Goal: Communication & Community: Answer question/provide support

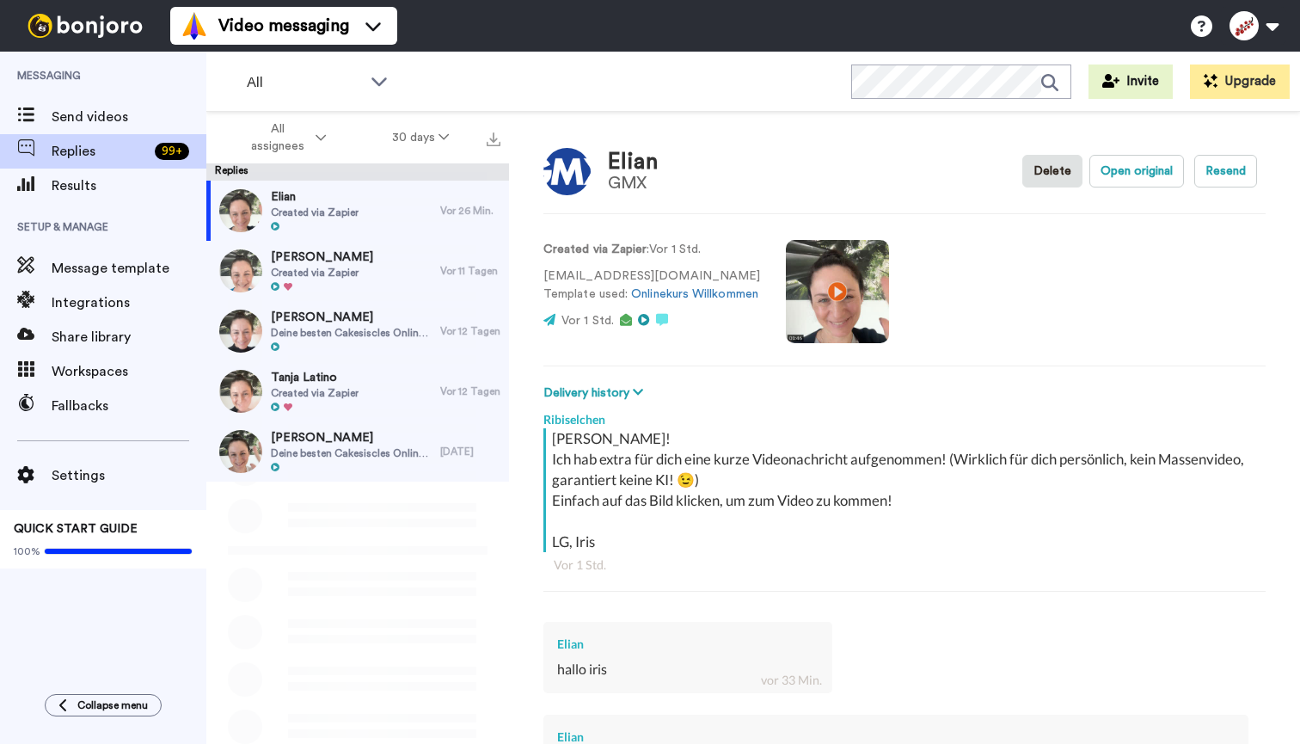
scroll to position [289, 0]
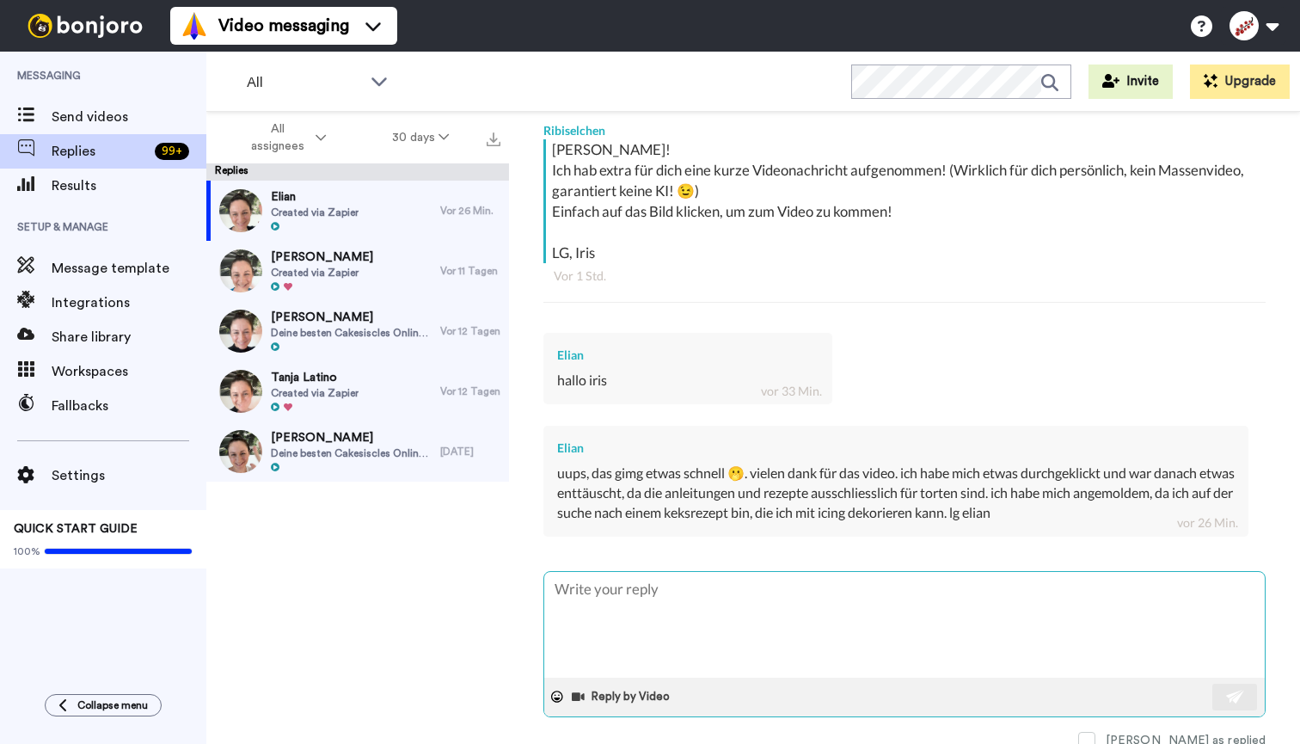
type textarea "H"
type textarea "x"
type textarea "Ha"
type textarea "x"
type textarea "Hal"
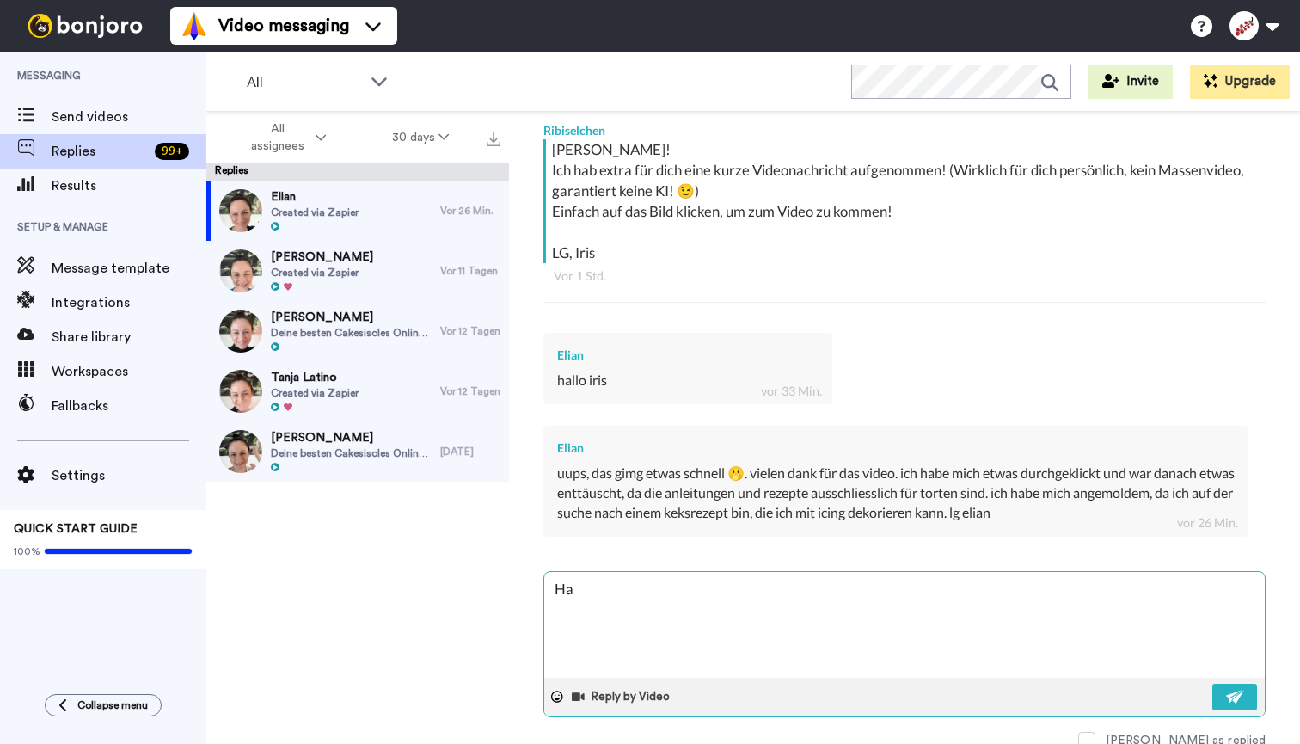
type textarea "x"
type textarea "Hall"
type textarea "x"
type textarea "Hallo"
type textarea "x"
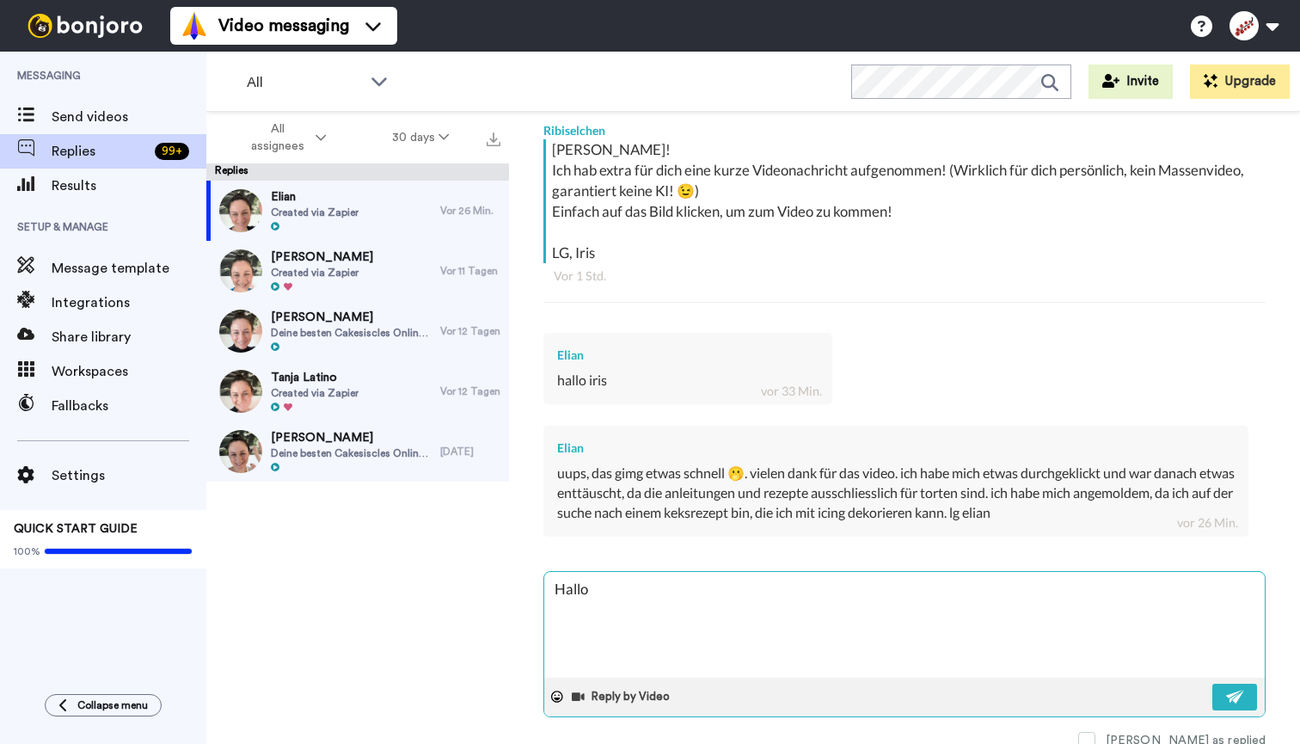
type textarea "Hallo"
type textarea "x"
type textarea "Hallo E"
type textarea "x"
type textarea "Hallo El"
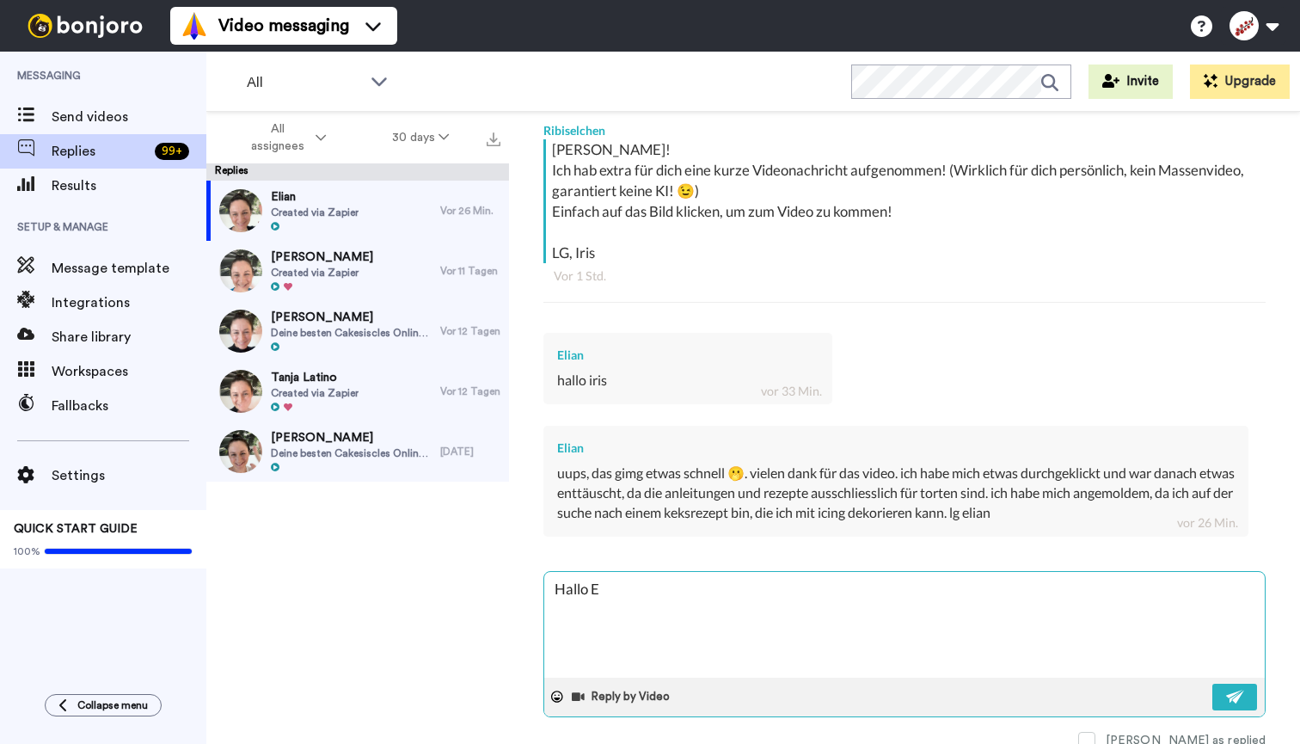
type textarea "x"
type textarea "Hallo Eli"
type textarea "x"
type textarea "[PERSON_NAME]"
type textarea "x"
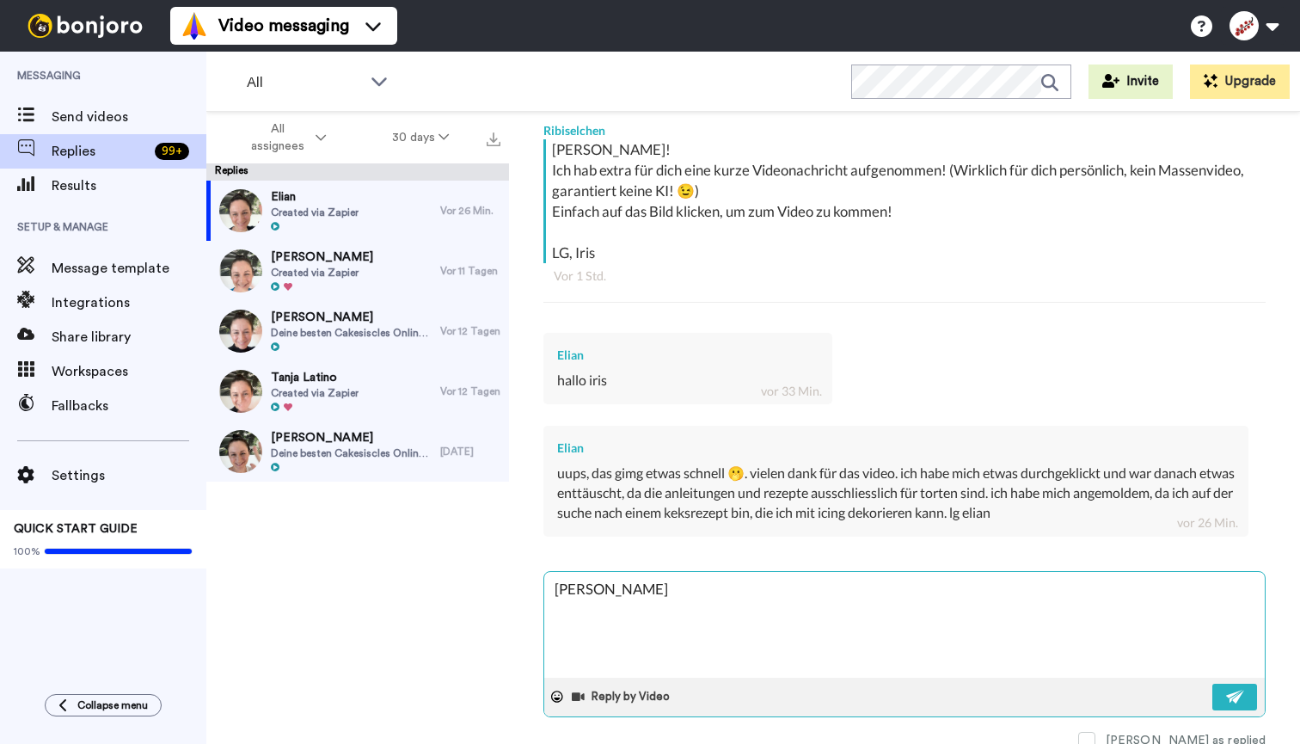
type textarea "[PERSON_NAME]"
type textarea "x"
type textarea "[PERSON_NAME],"
type textarea "x"
type textarea "[PERSON_NAME],"
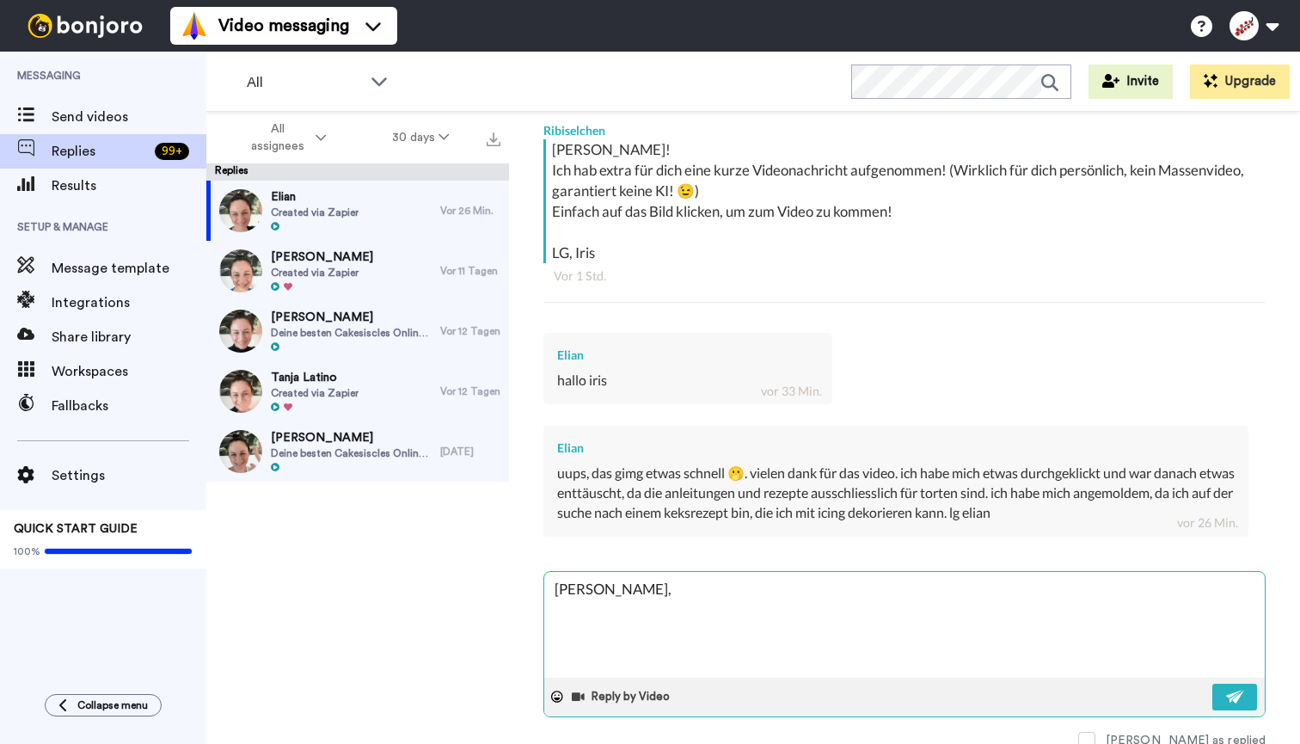
type textarea "x"
type textarea "[PERSON_NAME], j"
type textarea "x"
type textarea "[PERSON_NAME], ja"
type textarea "x"
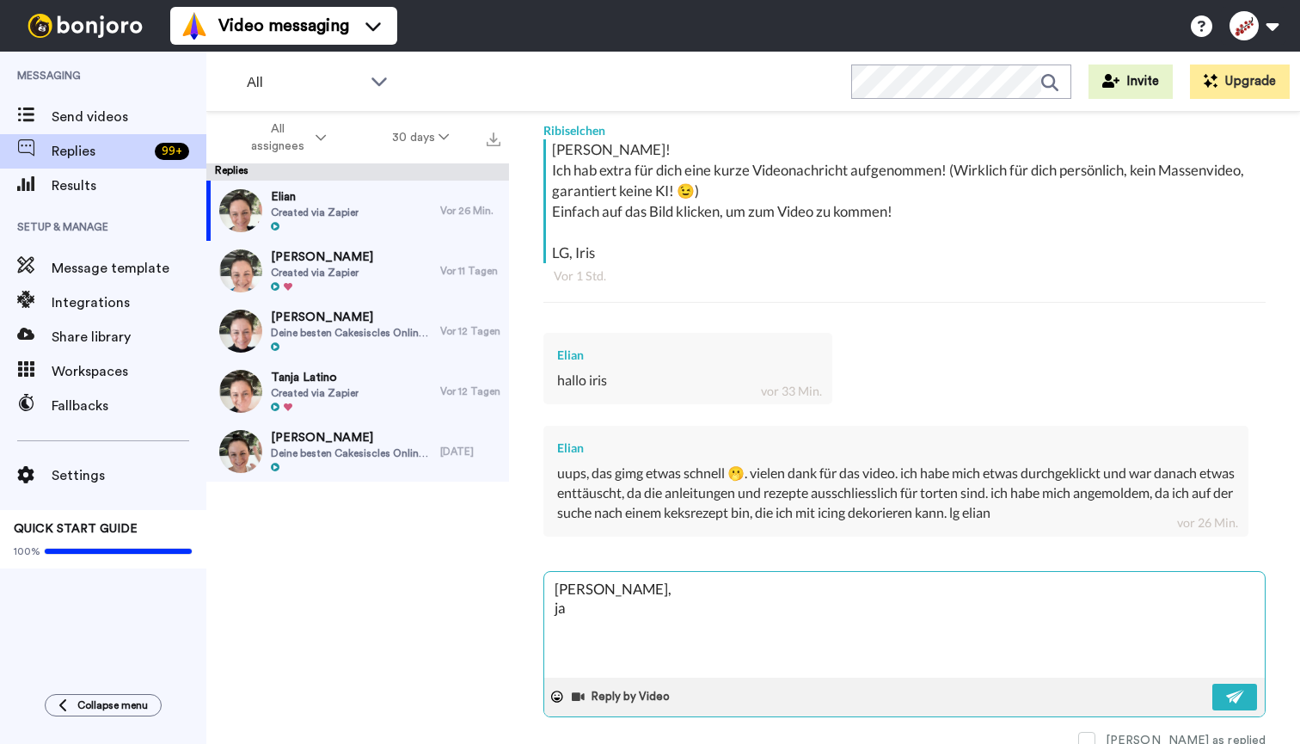
type textarea "[PERSON_NAME], ja,"
type textarea "x"
type textarea "[PERSON_NAME], ja,"
type textarea "x"
type textarea "[PERSON_NAME], ja, b"
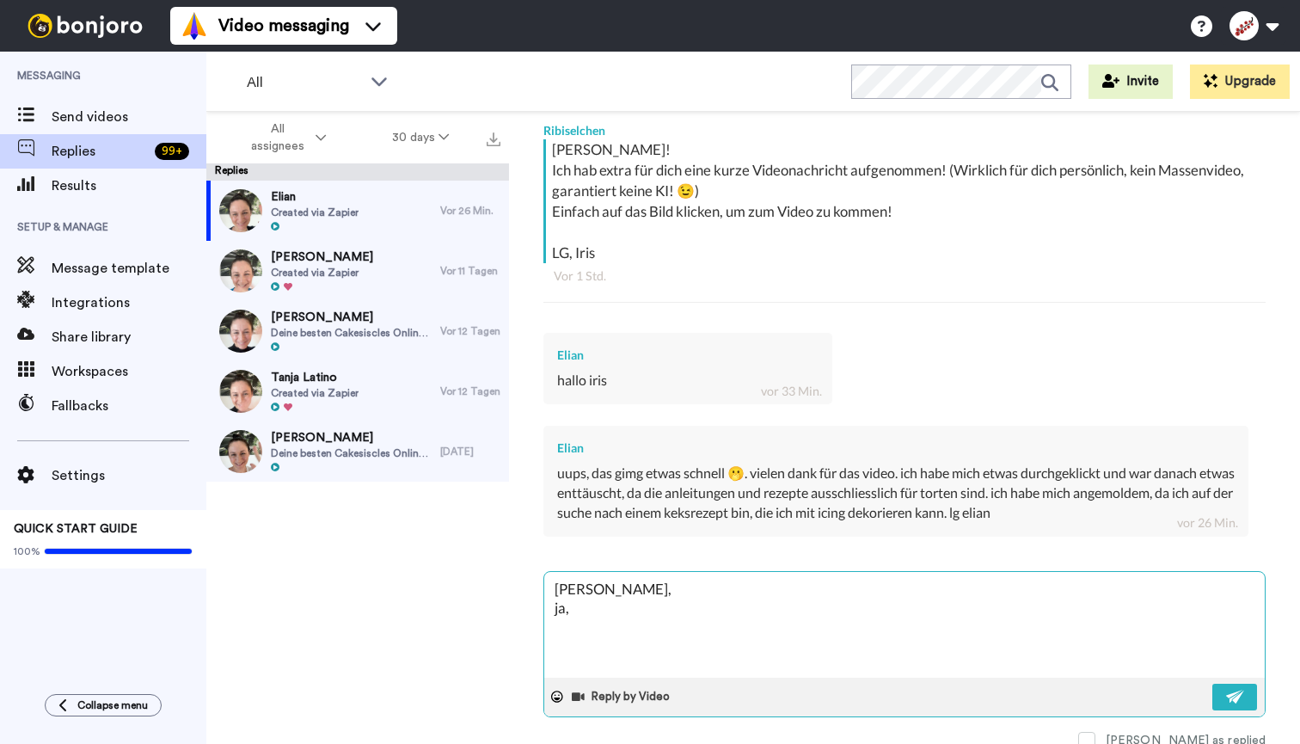
type textarea "x"
type textarea "[PERSON_NAME], ja, be"
type textarea "x"
type textarea "[PERSON_NAME], ja, bei"
type textarea "x"
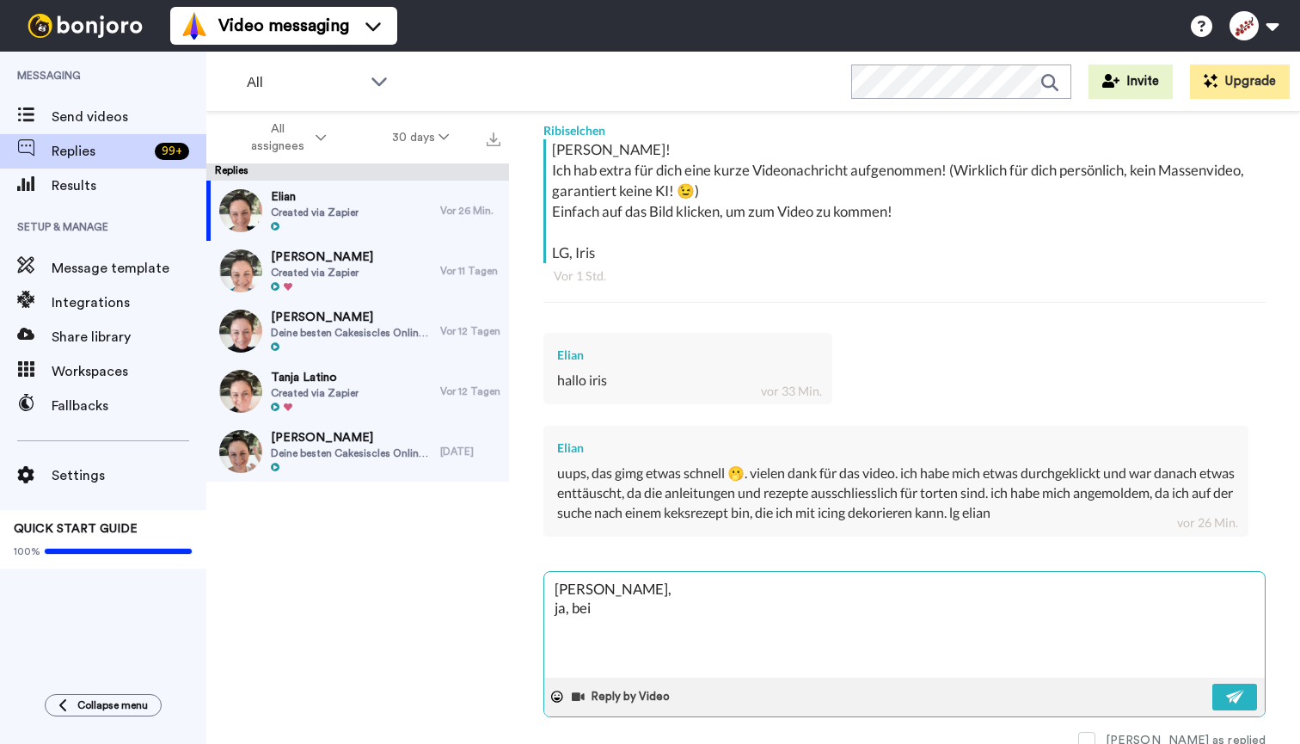
type textarea "[PERSON_NAME], ja, bei"
type textarea "x"
type textarea "[PERSON_NAME], ja, bei C"
type textarea "x"
type textarea "[PERSON_NAME], ja, bei Ca"
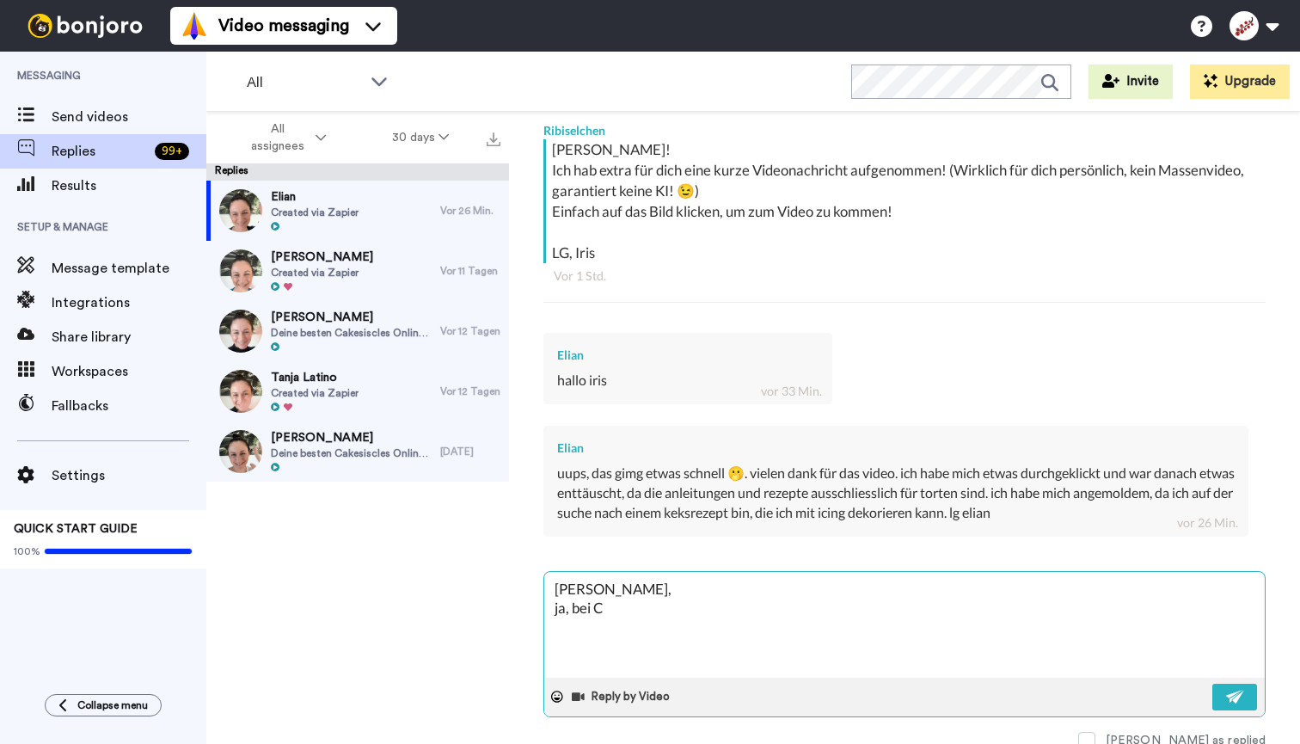
type textarea "x"
type textarea "[PERSON_NAME], ja, bei Cak"
type textarea "x"
type textarea "[PERSON_NAME], ja, bei Cake"
type textarea "x"
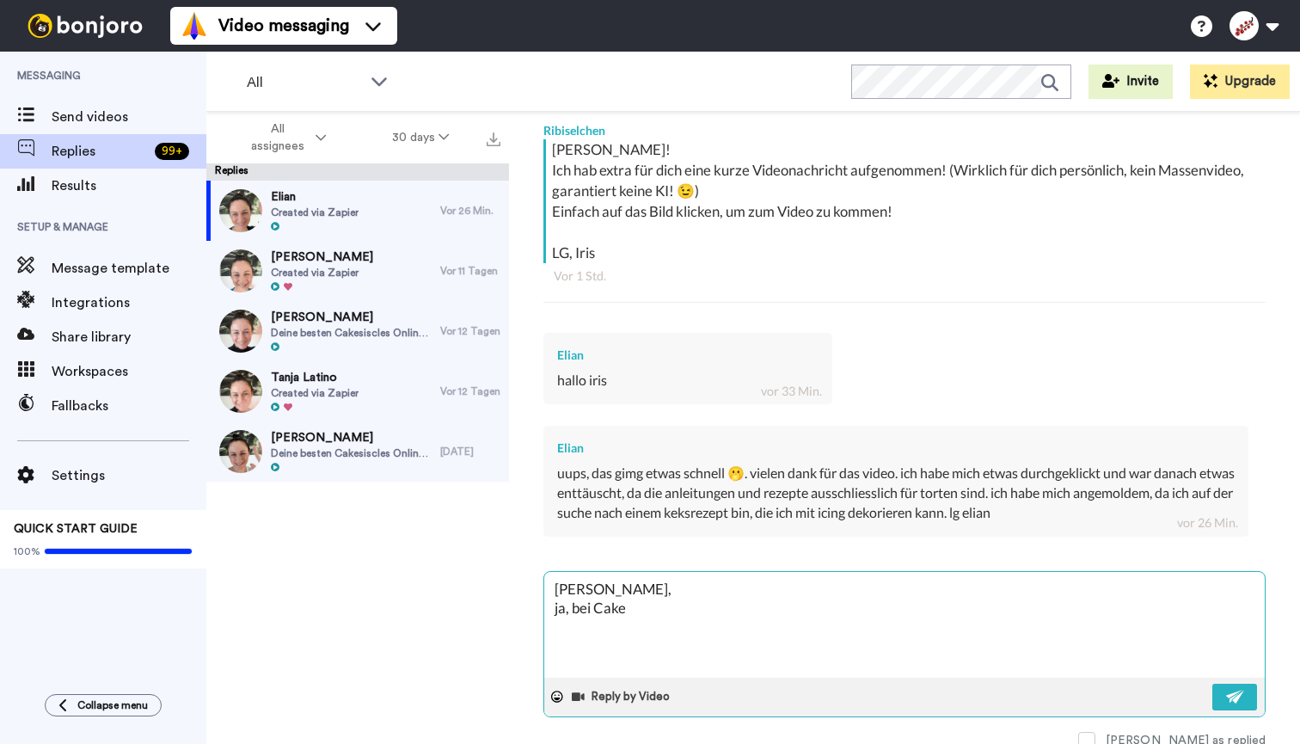
type textarea "[PERSON_NAME], ja, bei Cakes"
type textarea "x"
type textarea "[PERSON_NAME], ja, bei Cakes"
type textarea "x"
type textarea "[PERSON_NAME], ja, bei Cakes &"
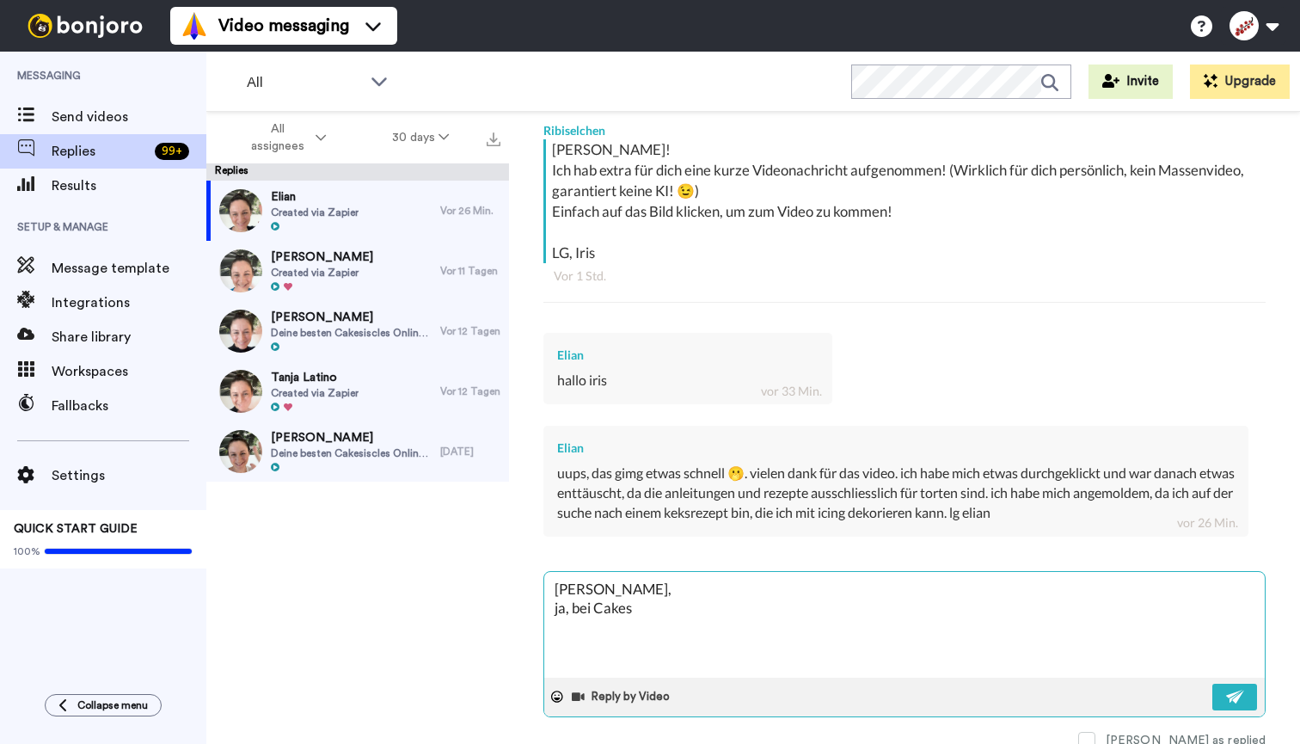
type textarea "x"
type textarea "[PERSON_NAME], ja, bei Cakes &"
type textarea "x"
type textarea "[PERSON_NAME], ja, bei Cakes & C"
type textarea "x"
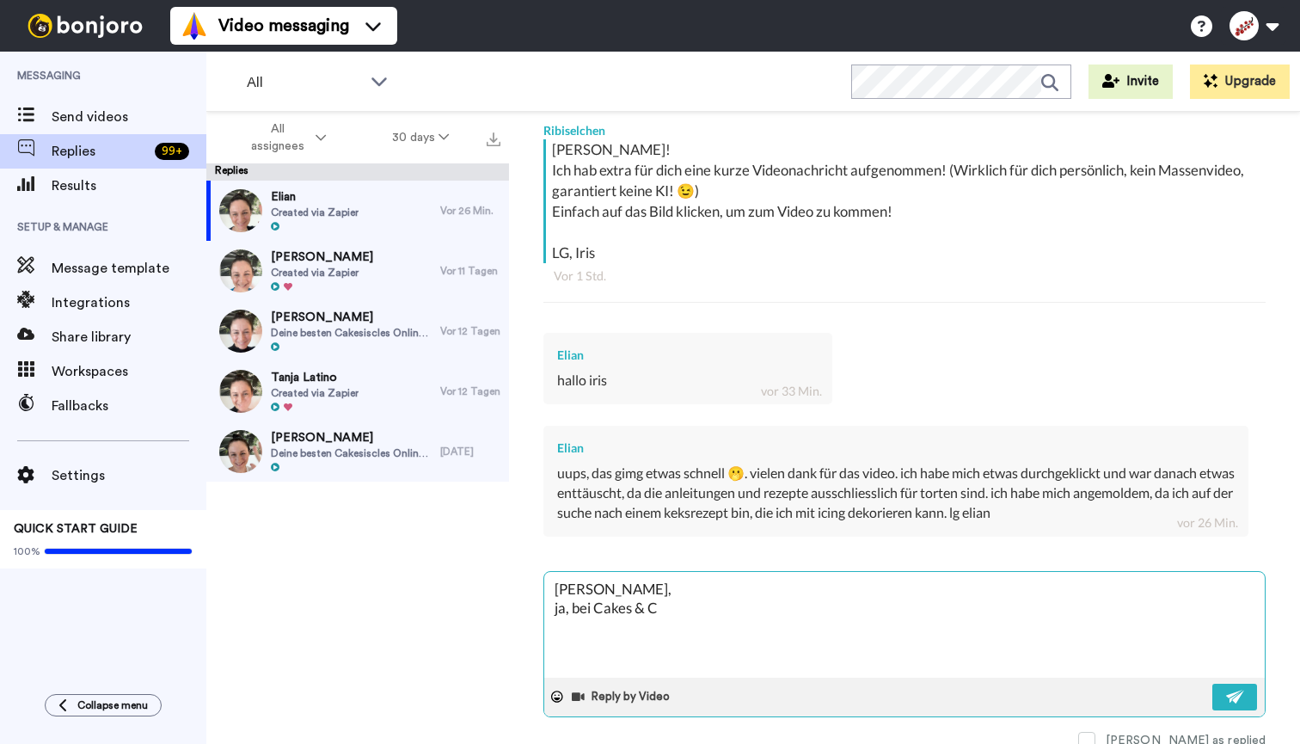
type textarea "[PERSON_NAME], ja, bei Cakes & Co"
type textarea "x"
type textarea "[PERSON_NAME], ja, bei Cakes & Coo"
type textarea "x"
type textarea "[PERSON_NAME], ja, bei Cakes & Cook"
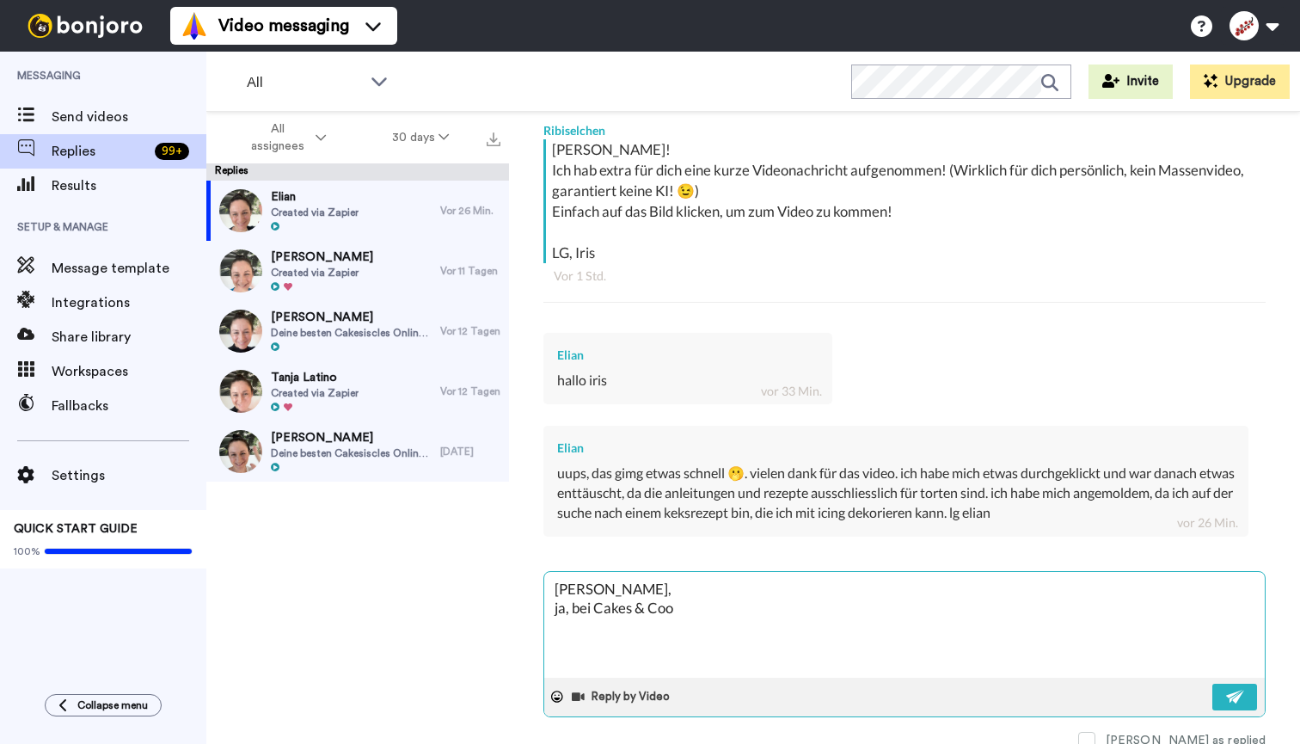
type textarea "x"
type textarea "[PERSON_NAME], ja, bei Cakes & Cooki"
type textarea "x"
type textarea "[PERSON_NAME], ja, bei Cakes & Cookie"
type textarea "x"
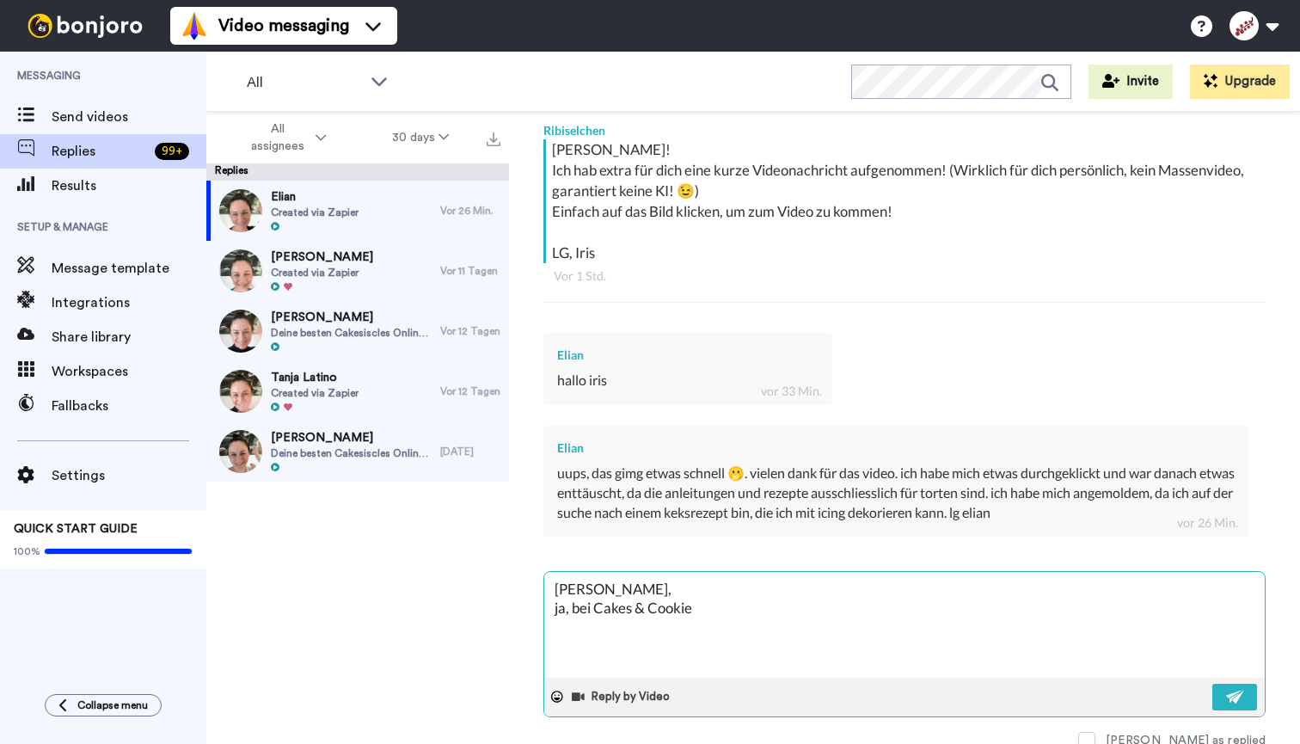
type textarea "[PERSON_NAME], ja, bei Cakes & Cookies"
type textarea "x"
type textarea "[PERSON_NAME], ja, bei Cakes & Cookies"
type textarea "x"
type textarea "[PERSON_NAME], ja, bei Cakes & Cookies g"
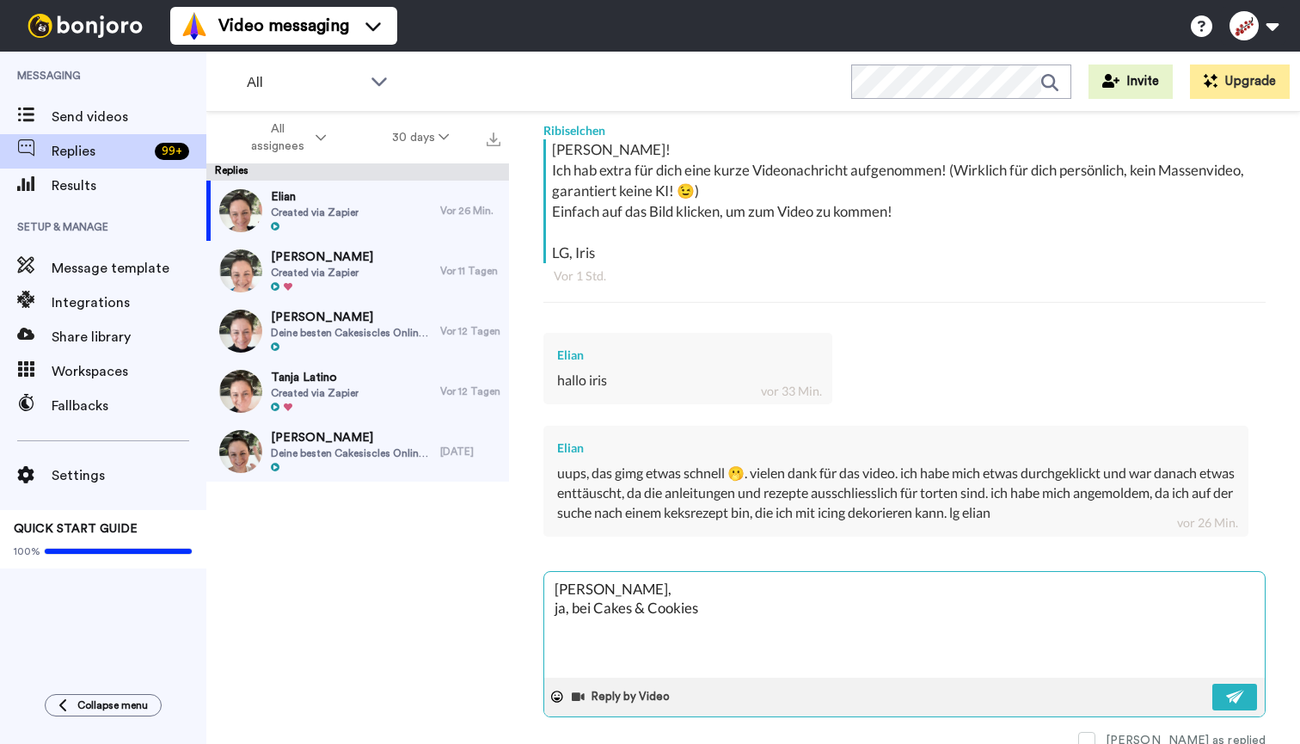
type textarea "x"
type textarea "[PERSON_NAME], ja, bei Cakes & Cookies ge"
type textarea "x"
type textarea "[PERSON_NAME], ja, bei Cakes & Cookies geh"
type textarea "x"
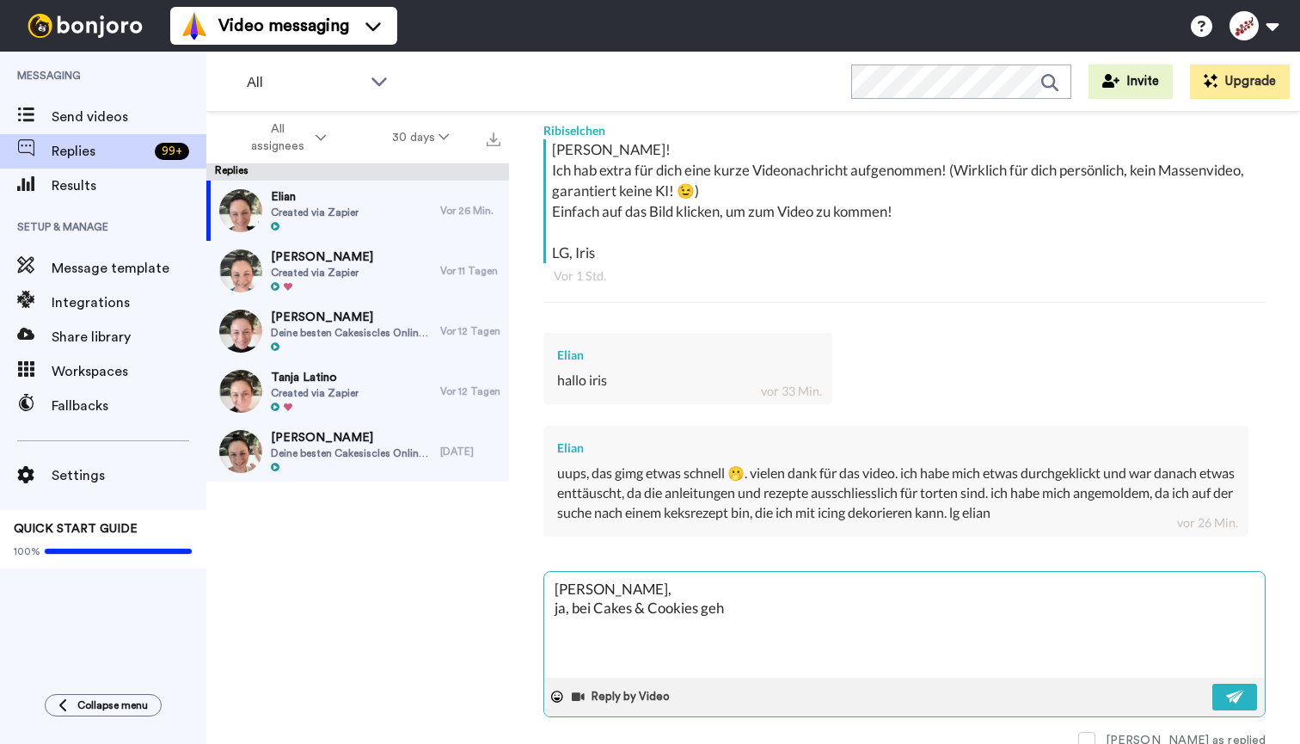
type textarea "[PERSON_NAME], ja, bei Cakes & Cookies geht"
type textarea "x"
type textarea "[PERSON_NAME], ja, bei Cakes & Cookies geht"
type textarea "x"
type textarea "[PERSON_NAME], ja, bei Cakes & Cookies geht e"
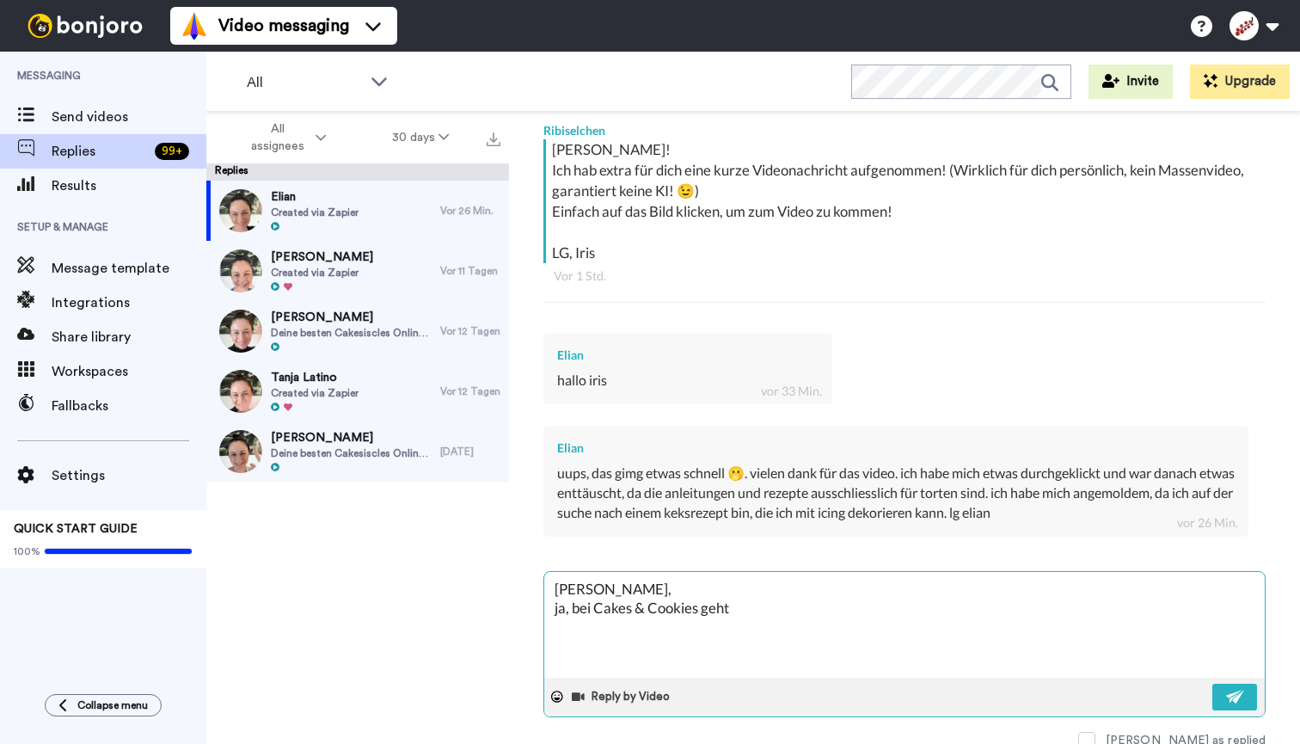
type textarea "x"
type textarea "[PERSON_NAME], ja, bei Cakes & Cookies geht es"
type textarea "x"
type textarea "[PERSON_NAME], ja, bei Cakes & Cookies geht es"
type textarea "x"
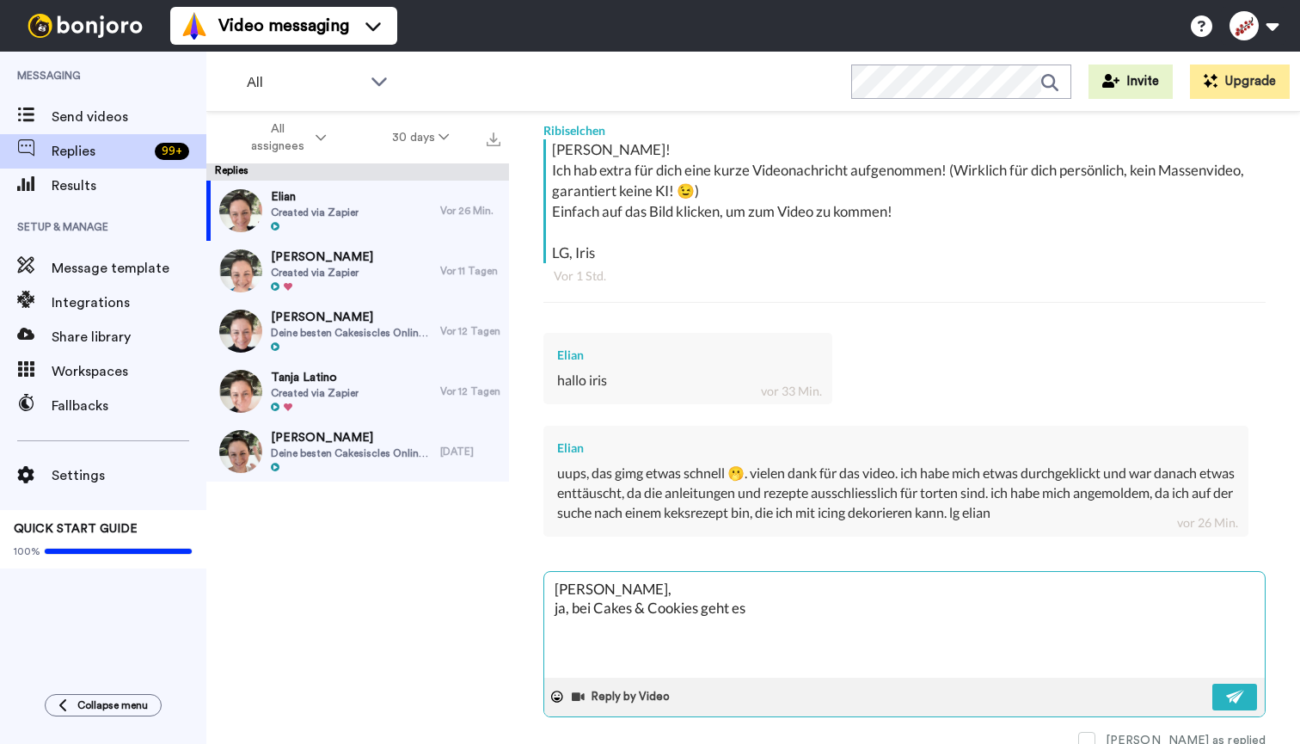
type textarea "[PERSON_NAME], ja, bei Cakes & Cookies geht es ("
type textarea "x"
type textarea "[PERSON_NAME], ja, bei Cakes & Cookies geht es (v"
type textarea "x"
type textarea "[PERSON_NAME], ja, bei Cakes & Cookies geht es (v."
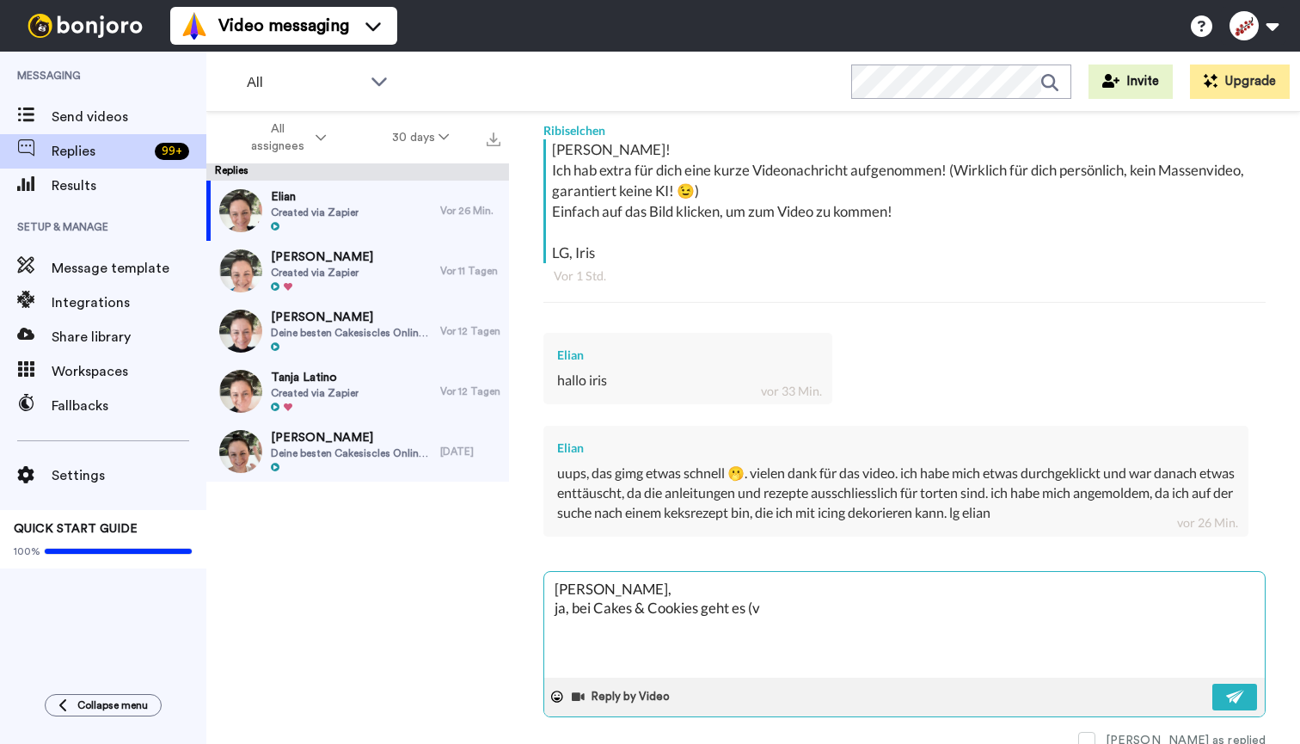
type textarea "x"
type textarea "[PERSON_NAME], ja, bei Cakes & Cookies geht es (v.a"
type textarea "x"
type textarea "[PERSON_NAME], ja, bei Cakes & Cookies geht es (v.a."
type textarea "x"
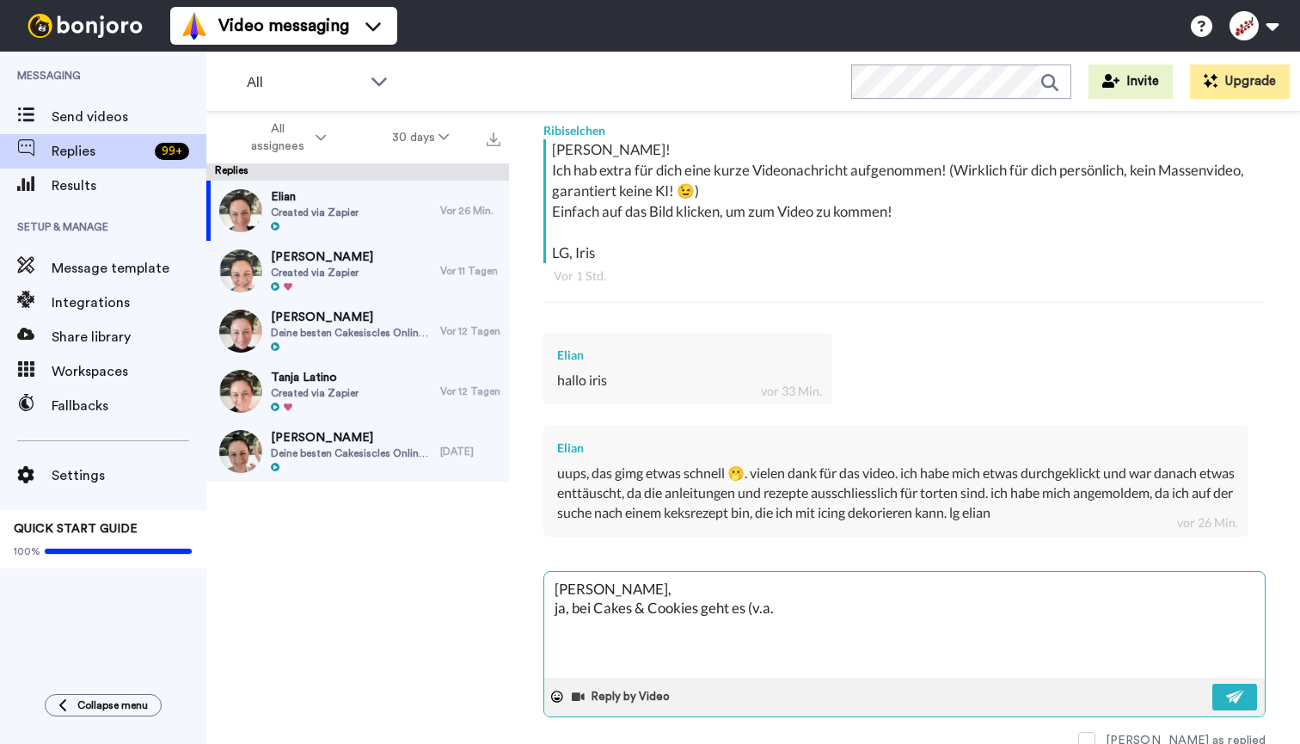
type textarea "[PERSON_NAME], ja, bei Cakes & Cookies geht es (v.a."
type textarea "x"
type textarea "[PERSON_NAME], ja, bei Cakes & Cookies geht es (v.a. i"
type textarea "x"
type textarea "[PERSON_NAME], ja, bei Cakes & Cookies geht es (v.a. im"
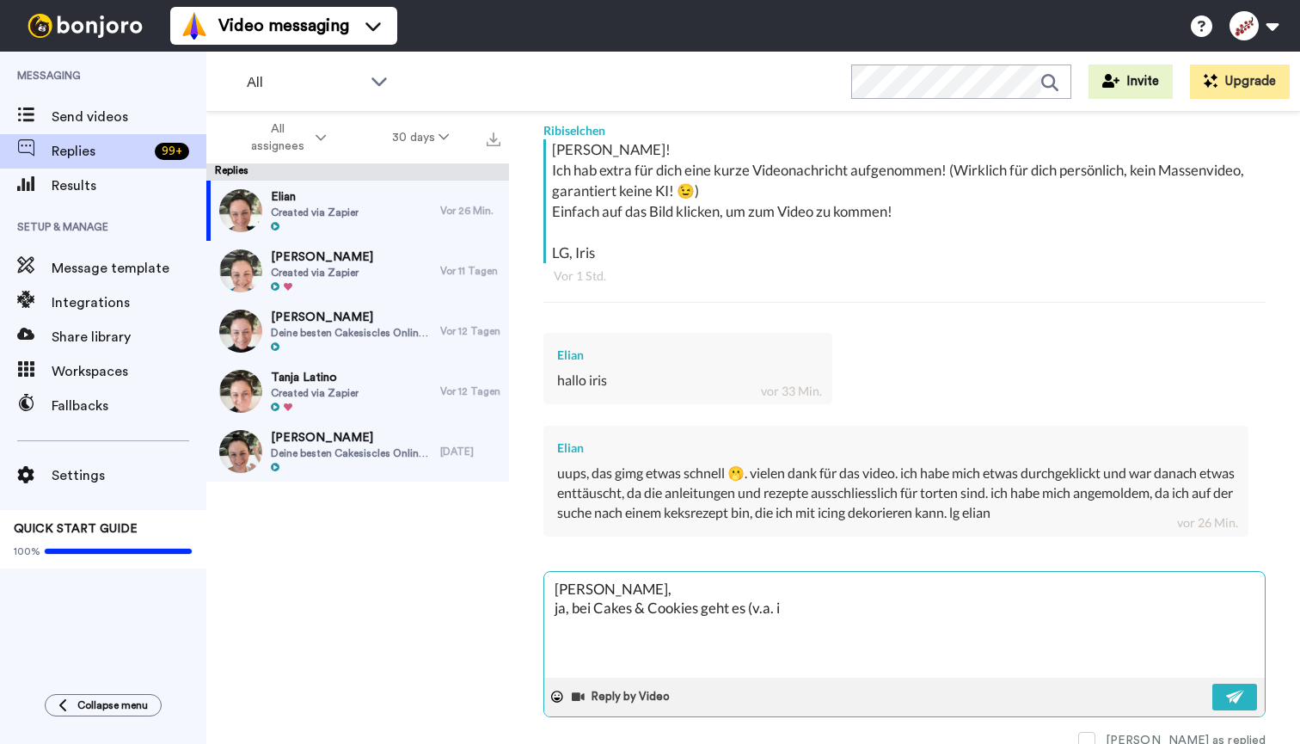
type textarea "x"
type textarea "[PERSON_NAME], ja, bei Cakes & Cookies geht es (v.a. im"
type textarea "x"
type textarea "[PERSON_NAME], ja, bei Cakes & Cookies geht es (v.a. im S"
type textarea "x"
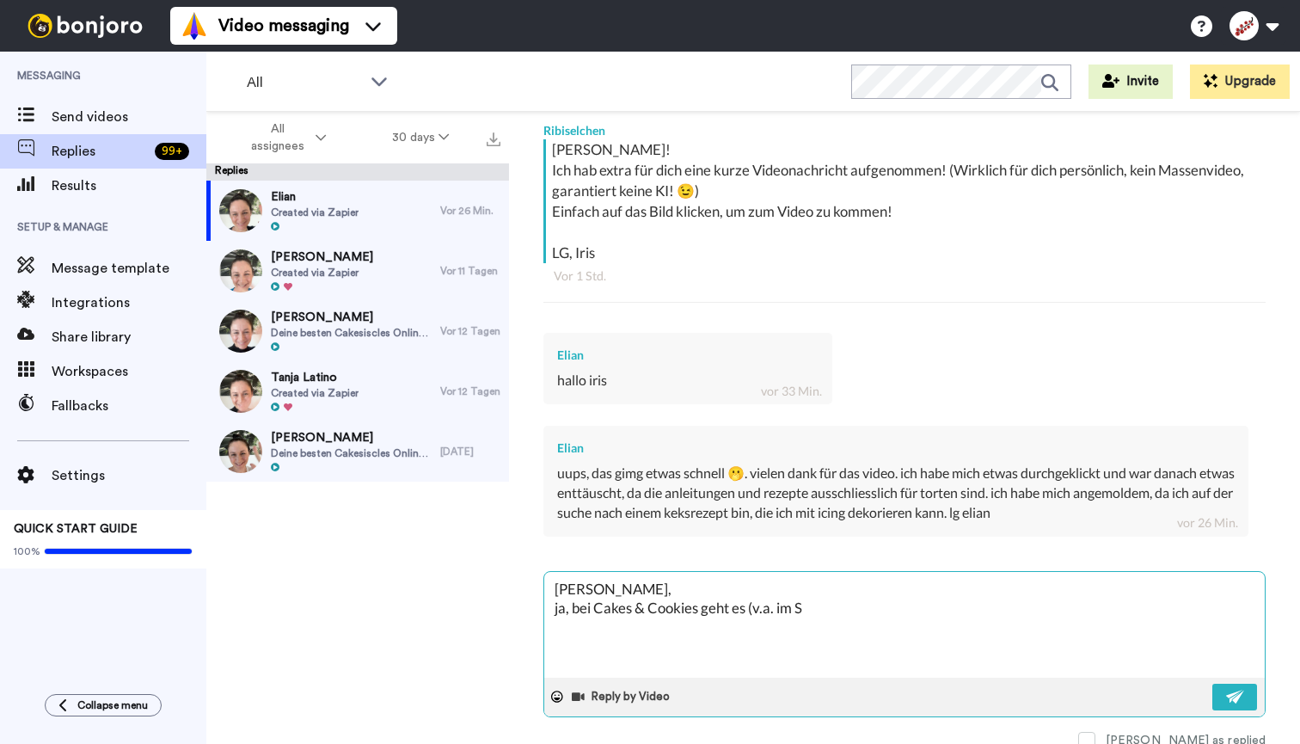
type textarea "[PERSON_NAME], ja, bei Cakes & Cookies geht es (v.a. im St"
type textarea "x"
type textarea "[PERSON_NAME], ja, bei Cakes & Cookies geht es (v.a. im Sta"
type textarea "x"
type textarea "[PERSON_NAME], ja, bei Cakes & Cookies geht es (v.a. im [GEOGRAPHIC_DATA]"
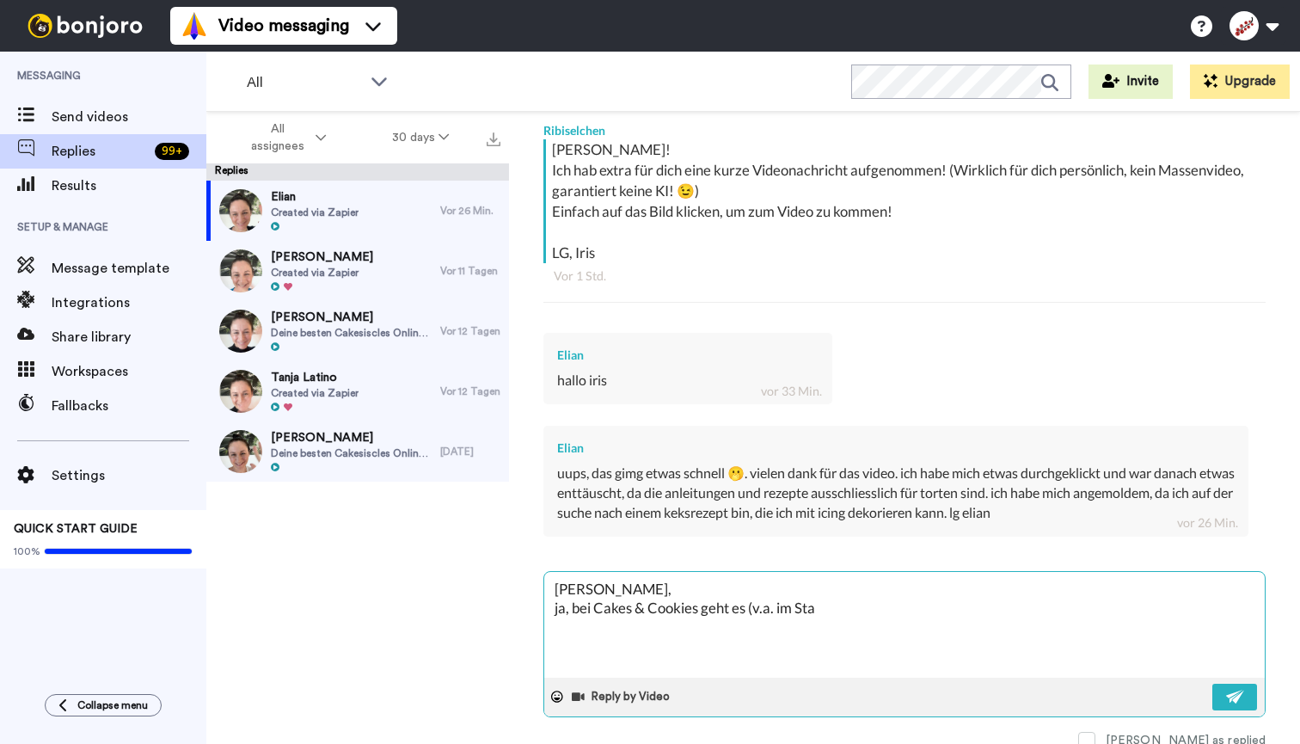
type textarea "x"
type textarea "[PERSON_NAME], ja, bei Cakes & Cookies geht es (v.a. im Stamm"
type textarea "x"
type textarea "[PERSON_NAME], ja, bei Cakes & Cookies geht es (v.a. im Stammi"
type textarea "x"
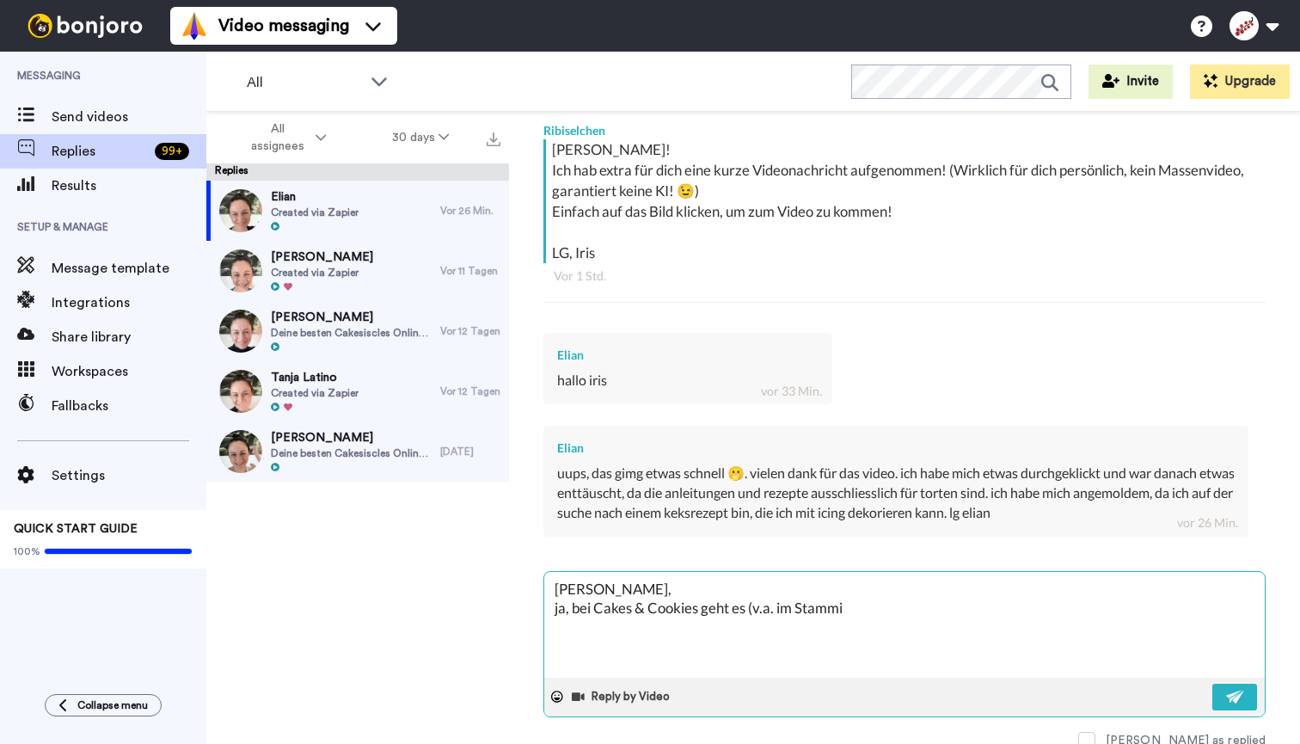
type textarea "[PERSON_NAME], ja, bei Cakes & Cookies geht es (v.a. im Stammin"
type textarea "x"
type textarea "[PERSON_NAME], ja, bei Cakes & Cookies geht es (v.a. im Stamminh"
type textarea "x"
type textarea "[PERSON_NAME], ja, bei Cakes & Cookies geht es (v.a. im Stamminha"
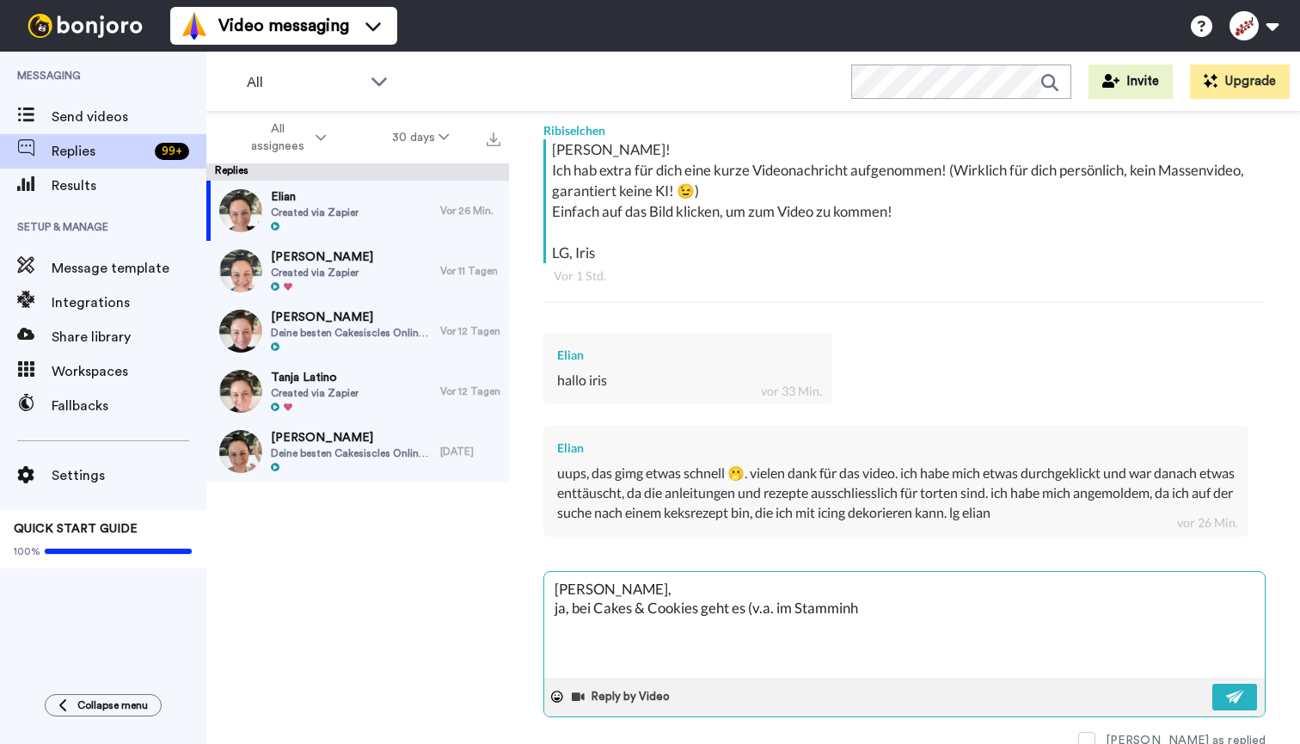
type textarea "x"
type textarea "[PERSON_NAME], ja, bei Cakes & Cookies geht es (v.a. im Stamminhal"
type textarea "x"
type textarea "[PERSON_NAME], ja, bei Cakes & Cookies geht es (v.a. im Stamminhalt"
type textarea "x"
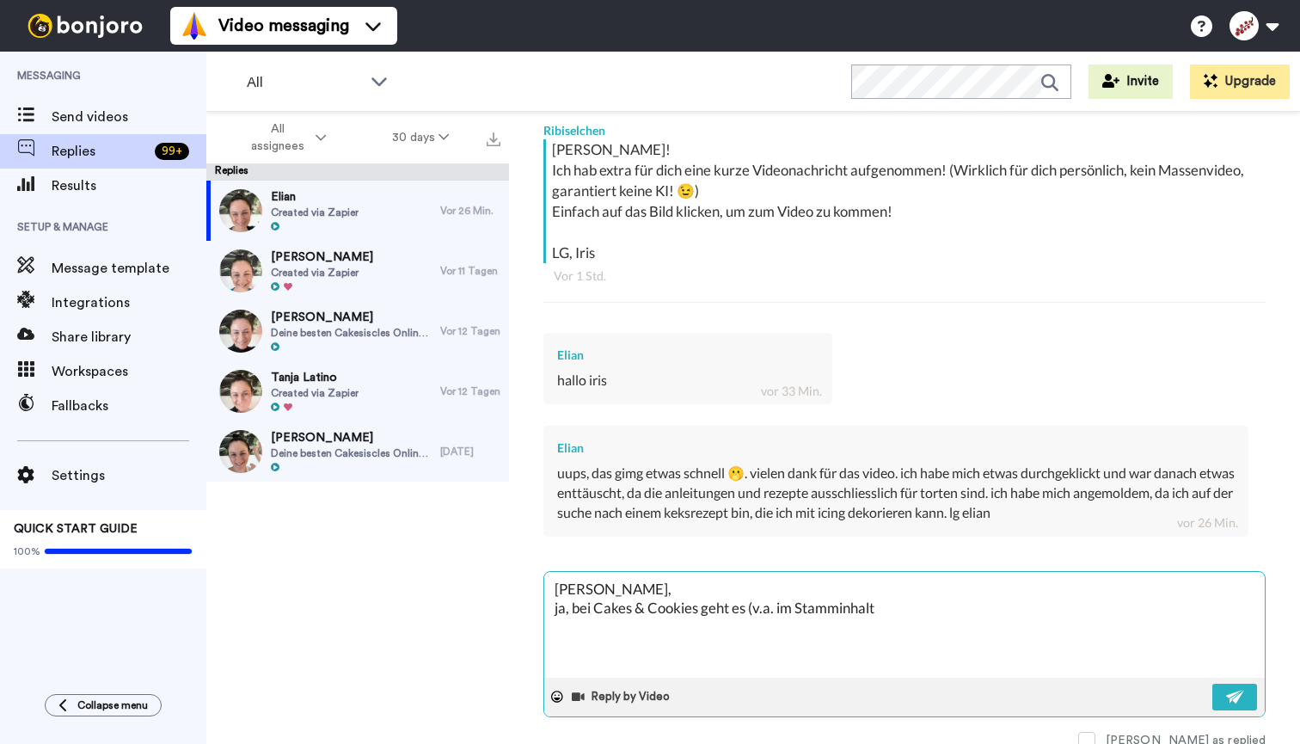
type textarea "[PERSON_NAME], ja, bei Cakes & Cookies geht es (v.a. im Stamminhalt)"
type textarea "x"
type textarea "[PERSON_NAME], ja, bei Cakes & Cookies geht es (v.a. im Stamminhalt)"
type textarea "x"
type textarea "[PERSON_NAME], ja, bei Cakes & Cookies geht es (v.a. im Stamminhalt) e"
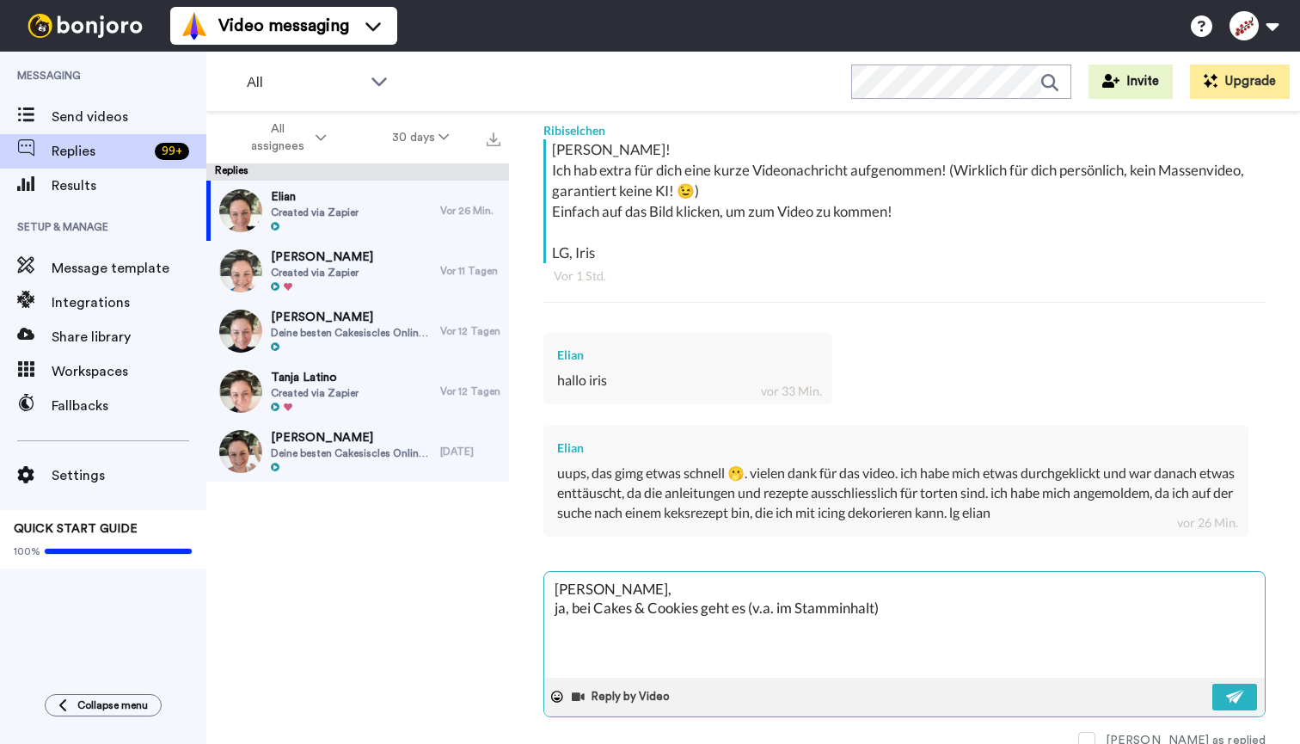
type textarea "x"
type textarea "[PERSON_NAME], ja, bei Cakes & Cookies geht es (v.a. im Stamminhalt) eh"
type textarea "x"
type textarea "[PERSON_NAME], ja, bei Cakes & Cookies geht es (v.a. im Stamminhalt) ehe"
type textarea "x"
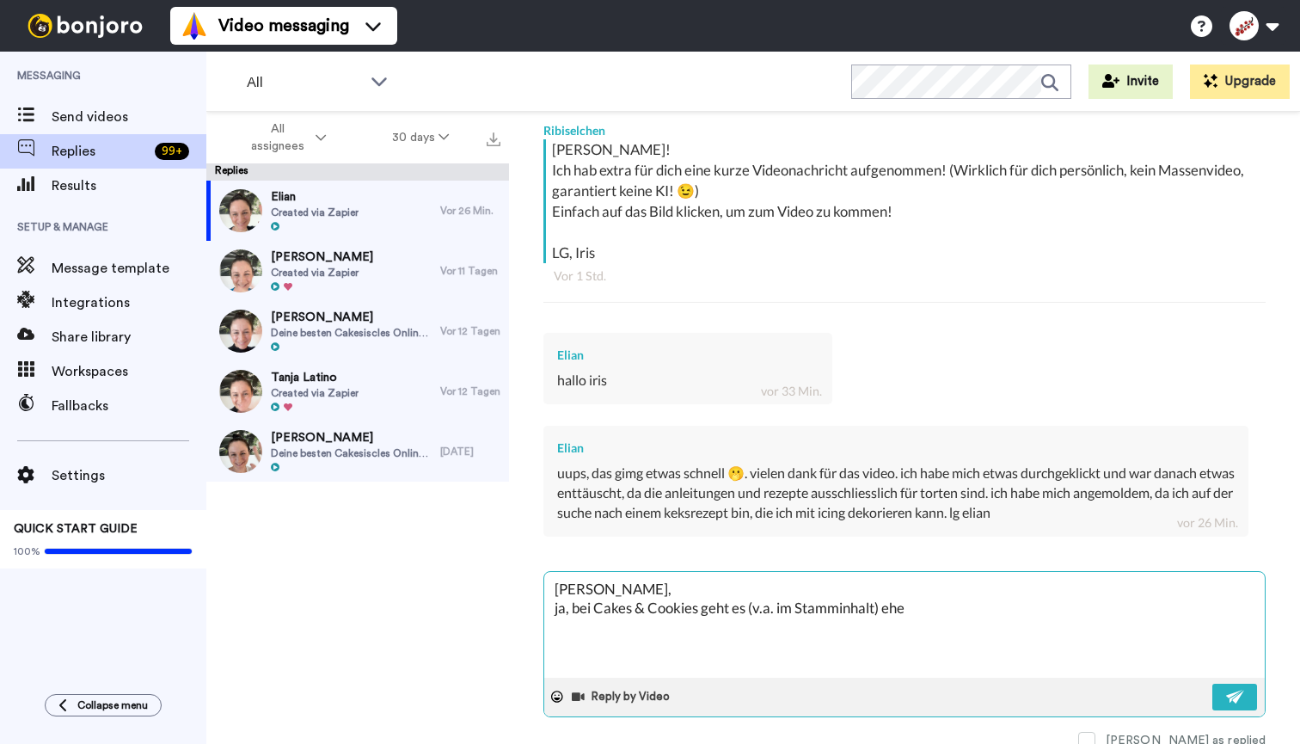
type textarea "[PERSON_NAME], ja, bei Cakes & Cookies geht es (v.a. im Stamminhalt) eher"
type textarea "x"
type textarea "[PERSON_NAME], ja, bei Cakes & Cookies geht es (v.a. im Stamminhalt) eher"
type textarea "x"
type textarea "[PERSON_NAME], ja, bei Cakes & Cookies geht es (v.a. im Stamminhalt) eher u"
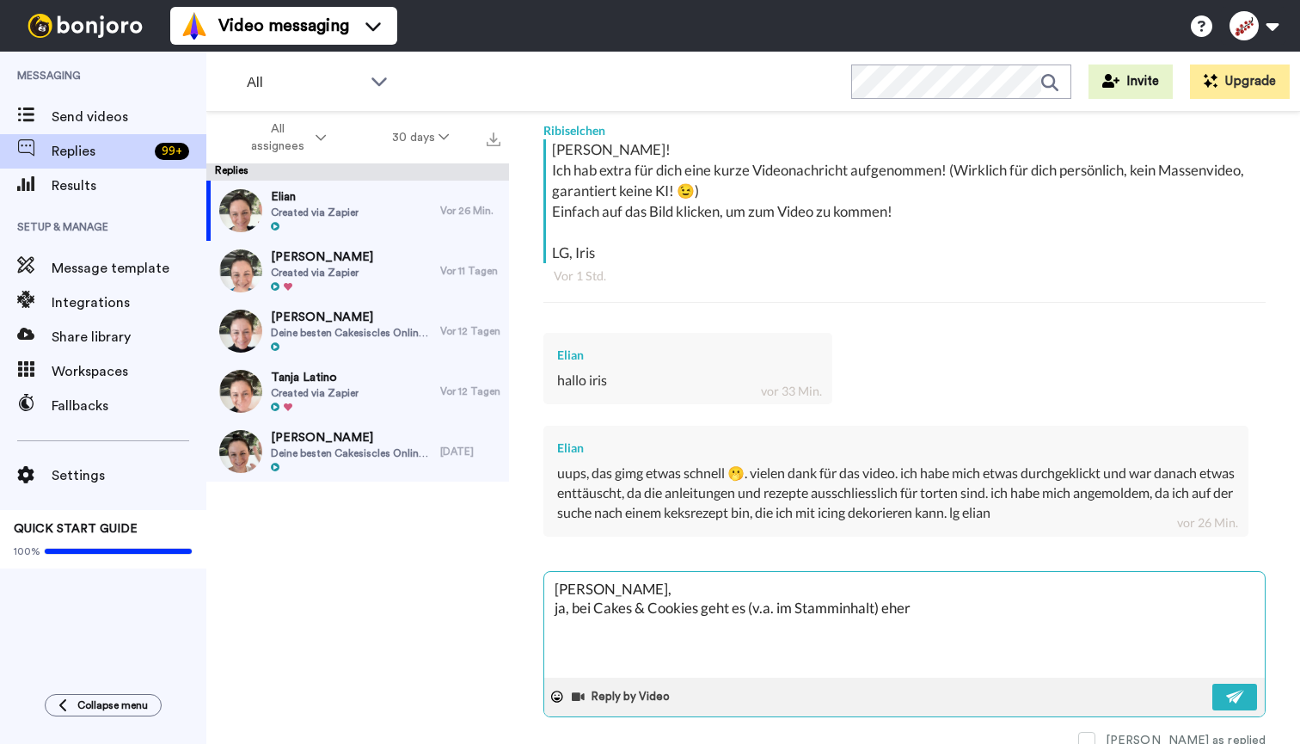
type textarea "x"
type textarea "[PERSON_NAME], ja, bei Cakes & Cookies geht es (v.a. im Stamminhalt) eher um"
type textarea "x"
type textarea "[PERSON_NAME], ja, bei Cakes & Cookies geht es (v.a. im Stamminhalt) eher um"
type textarea "x"
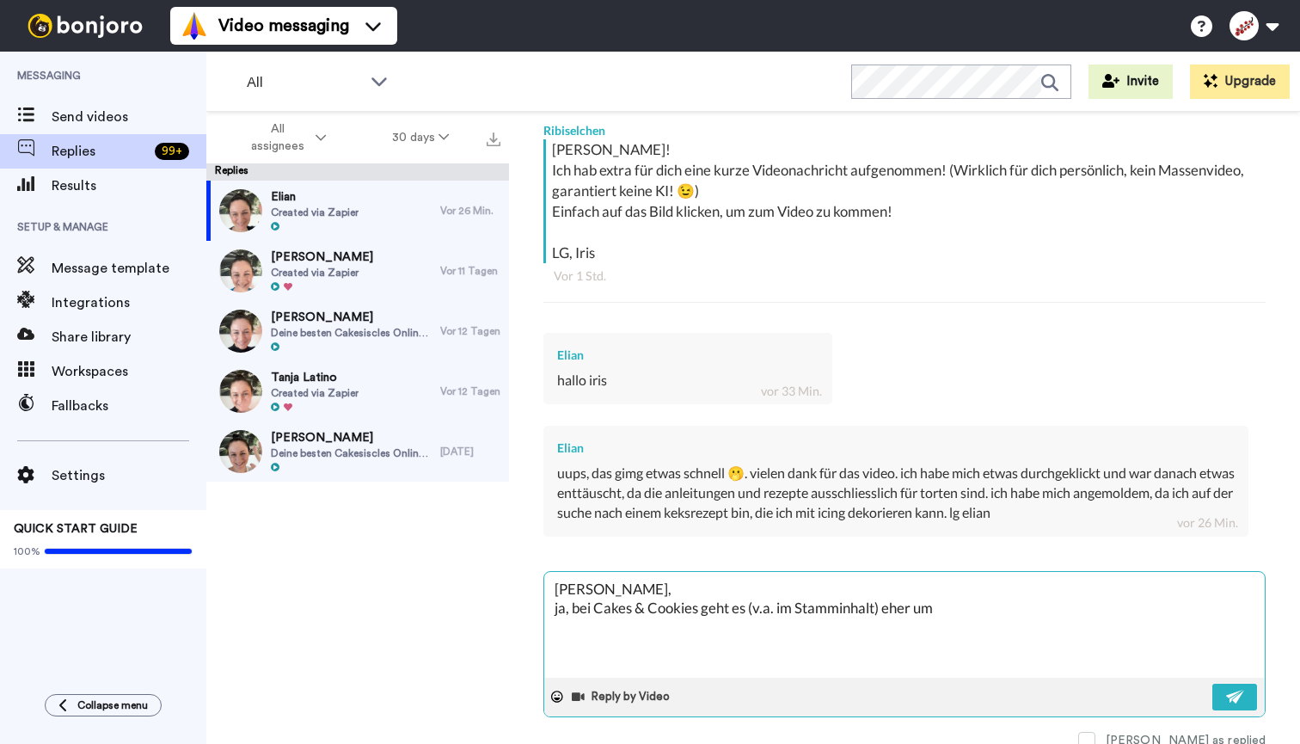
type textarea "[PERSON_NAME], ja, bei Cakes & Cookies geht es (v.a. im Stamminhalt) eher um T"
type textarea "x"
type textarea "[PERSON_NAME], ja, bei Cakes & Cookies geht es (v.a. im Stamminhalt) eher um To"
type textarea "x"
type textarea "[PERSON_NAME], ja, bei Cakes & Cookies geht es (v.a. im Stamminhalt) eher um Tor"
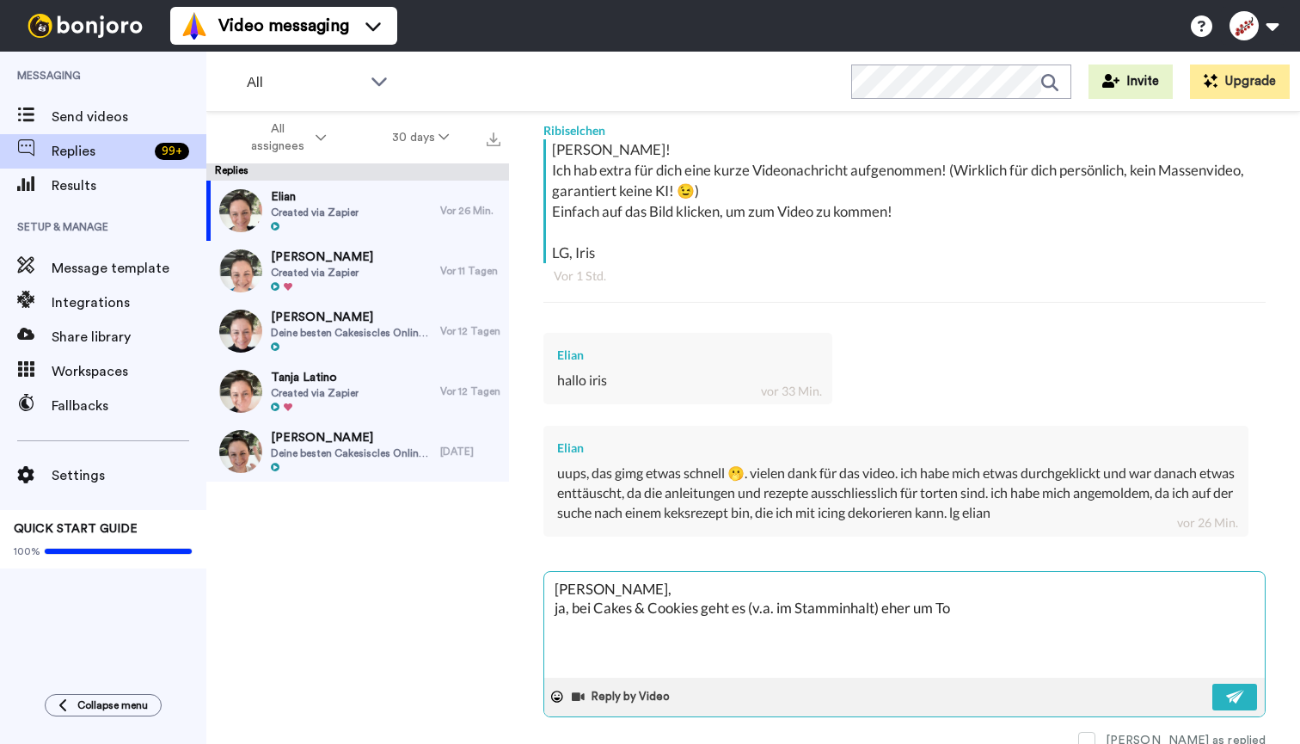
type textarea "x"
type textarea "[PERSON_NAME], ja, bei Cakes & Cookies geht es (v.a. im Stamminhalt) eher um To…"
type textarea "x"
type textarea "[PERSON_NAME], ja, bei Cakes & Cookies geht es (v.a. im Stamminhalt) eher um To…"
type textarea "x"
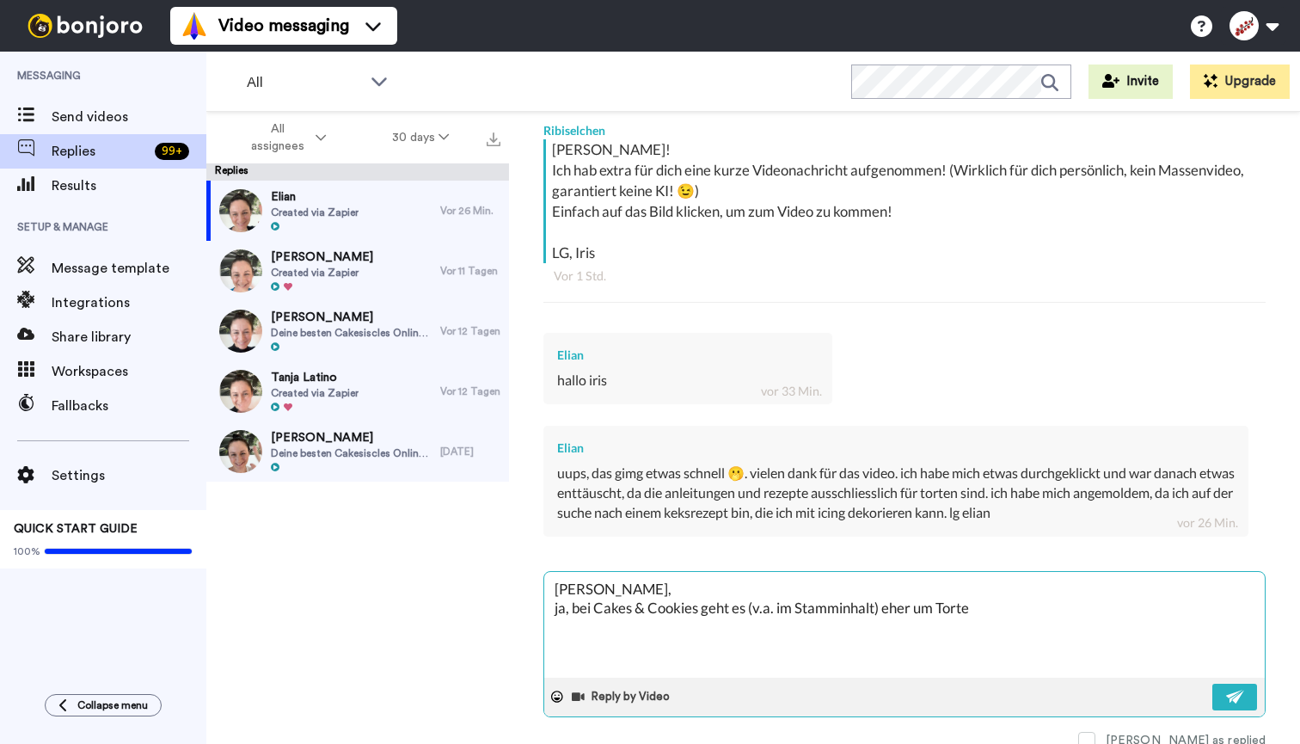
type textarea "[PERSON_NAME], ja, bei Cakes & Cookies geht es (v.a. im Stamminhalt) eher um To…"
type textarea "x"
type textarea "[PERSON_NAME], ja, bei Cakes & Cookies geht es (v.a. im Stamminhalt) eher um To…"
type textarea "x"
type textarea "[PERSON_NAME], ja, bei Cakes & Cookies geht es (v.a. im Stamminhalt) eher um To…"
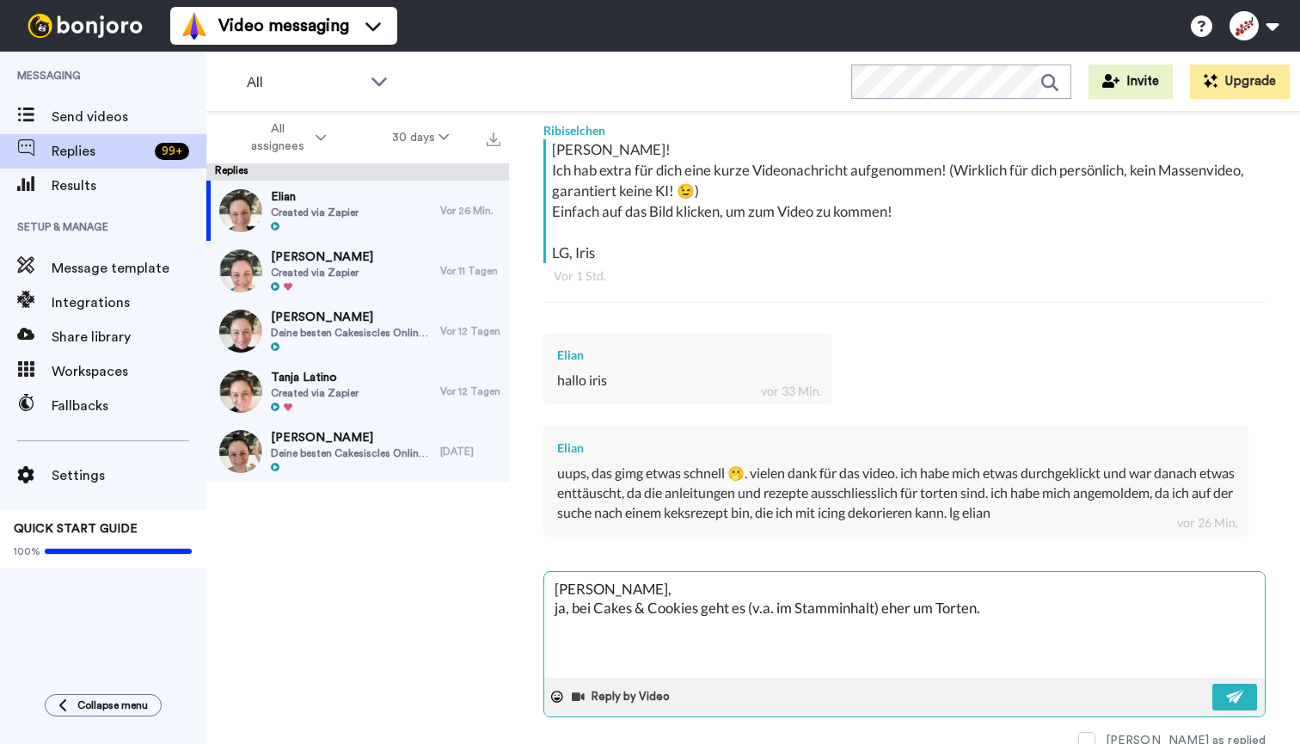
type textarea "x"
type textarea "[PERSON_NAME], ja, bei Cakes & Cookies geht es (v.a. im Stamminhalt) eher um To…"
type textarea "x"
type textarea "[PERSON_NAME], ja, bei Cakes & Cookies geht es (v.a. im Stamminhalt) eher um To…"
type textarea "x"
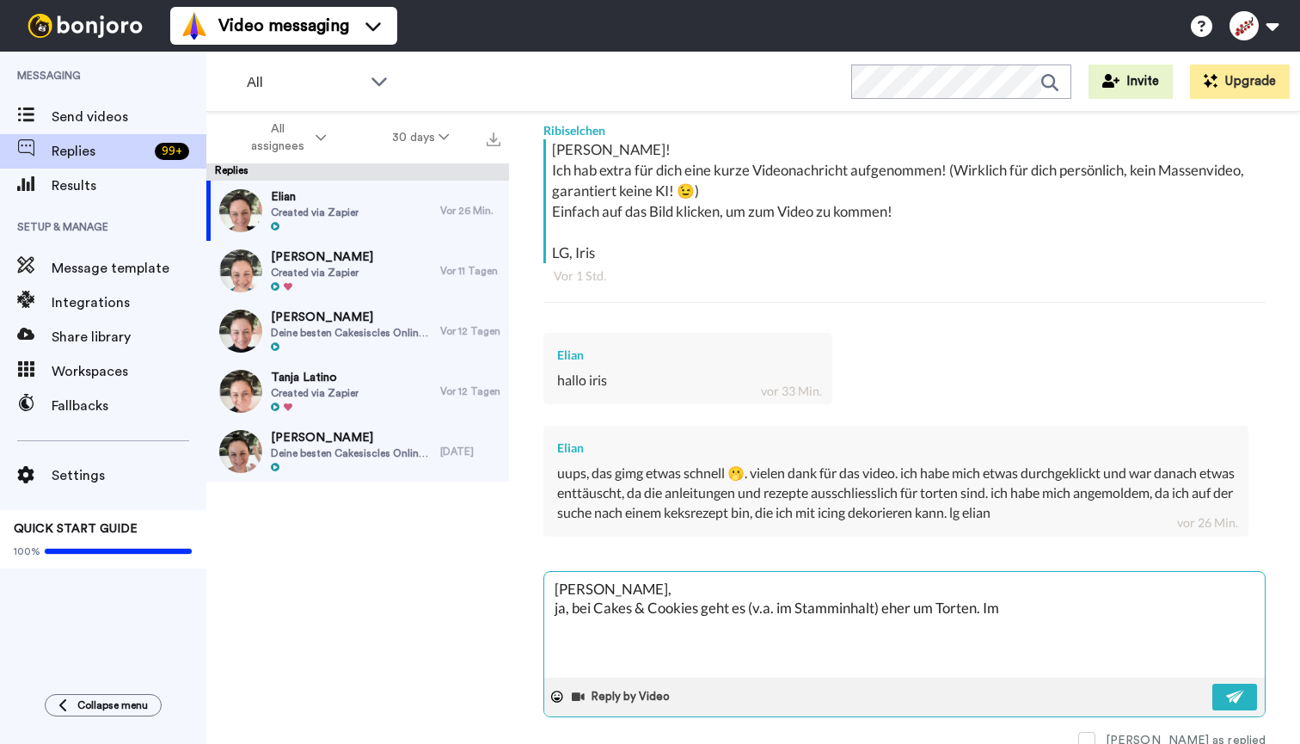
type textarea "[PERSON_NAME], ja, bei Cakes & Cookies geht es (v.a. im Stamminhalt) eher um To…"
type textarea "x"
type textarea "[PERSON_NAME], ja, bei Cakes & Cookies geht es (v.a. im Stamminhalt) eher um To…"
type textarea "x"
type textarea "[PERSON_NAME], ja, bei Cakes & Cookies geht es (v.a. im Stamminhalt) eher um To…"
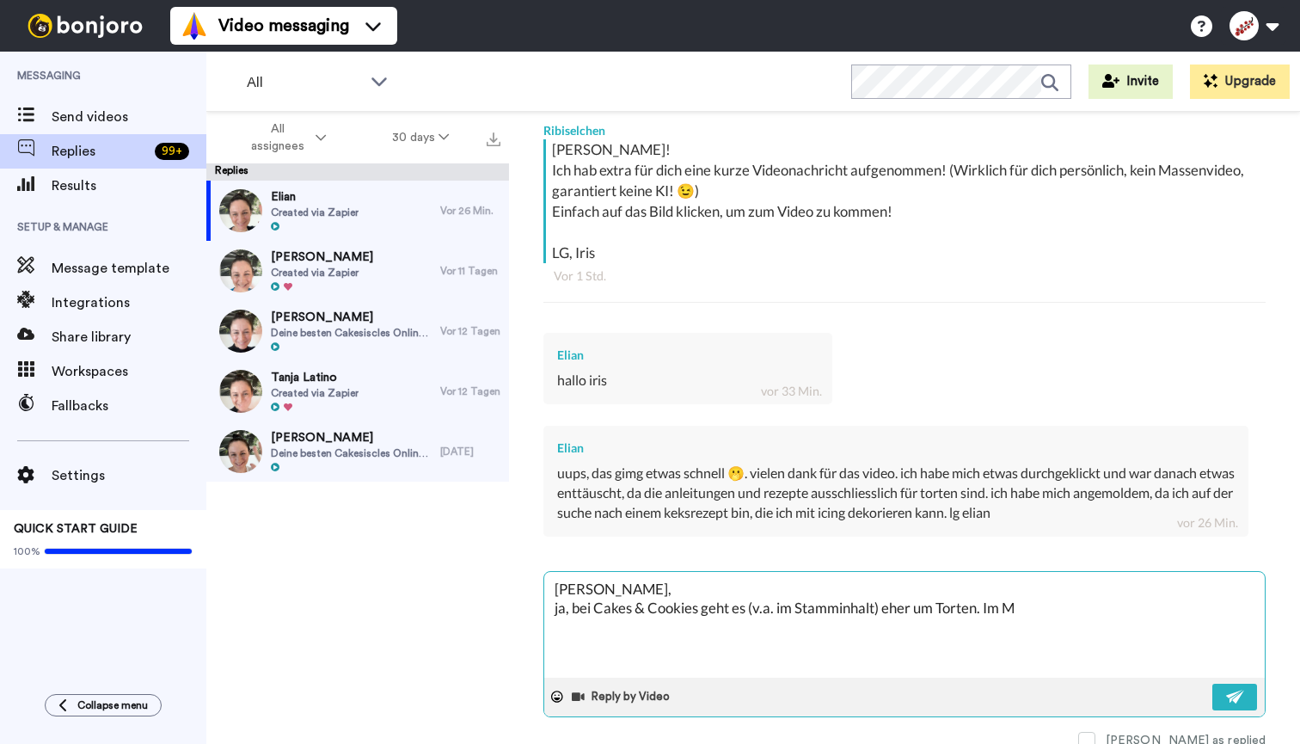
type textarea "x"
type textarea "[PERSON_NAME], ja, bei Cakes & Cookies geht es (v.a. im Stamminhalt) eher um To…"
type textarea "x"
type textarea "[PERSON_NAME], ja, bei Cakes & Cookies geht es (v.a. im Stamminhalt) eher um To…"
type textarea "x"
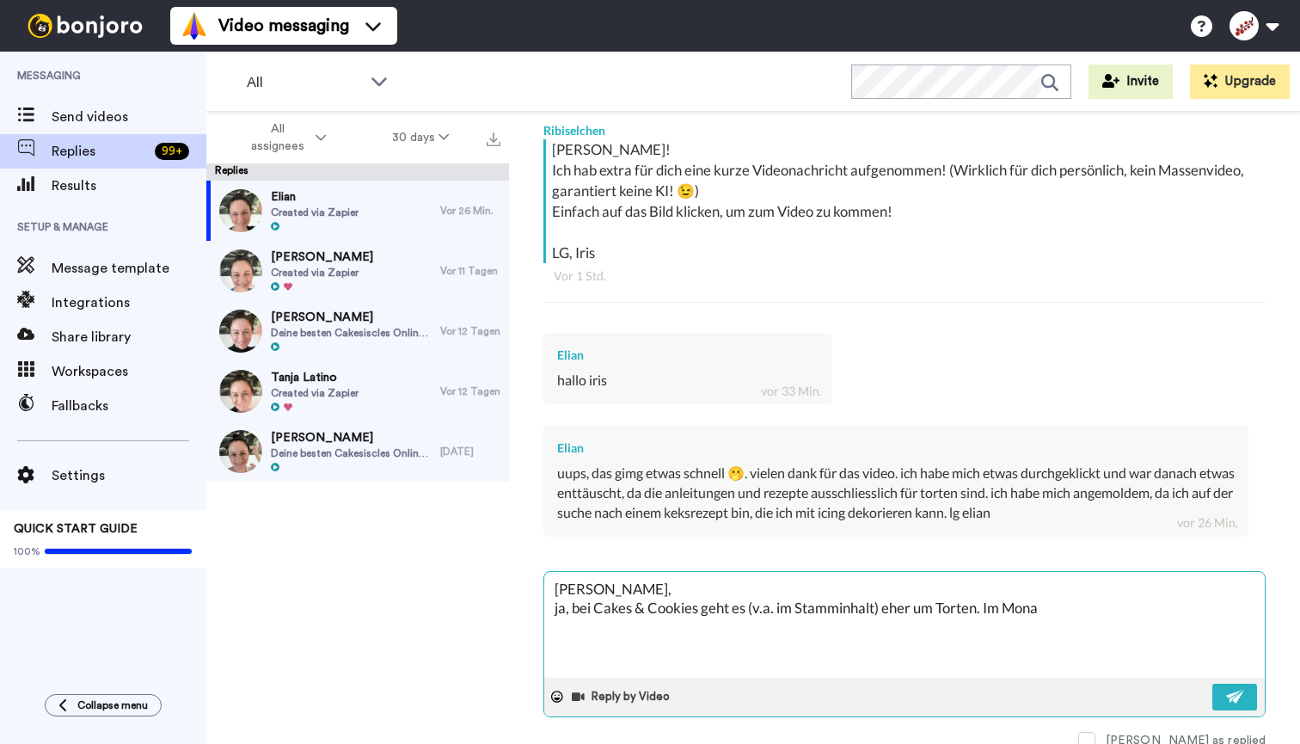
type textarea "[PERSON_NAME], ja, bei Cakes & Cookies geht es (v.a. im Stamminhalt) eher um To…"
type textarea "x"
type textarea "[PERSON_NAME], ja, bei Cakes & Cookies geht es (v.a. im Stamminhalt) eher um To…"
type textarea "x"
type textarea "[PERSON_NAME], ja, bei Cakes & Cookies geht es (v.a. im Stamminhalt) eher um To…"
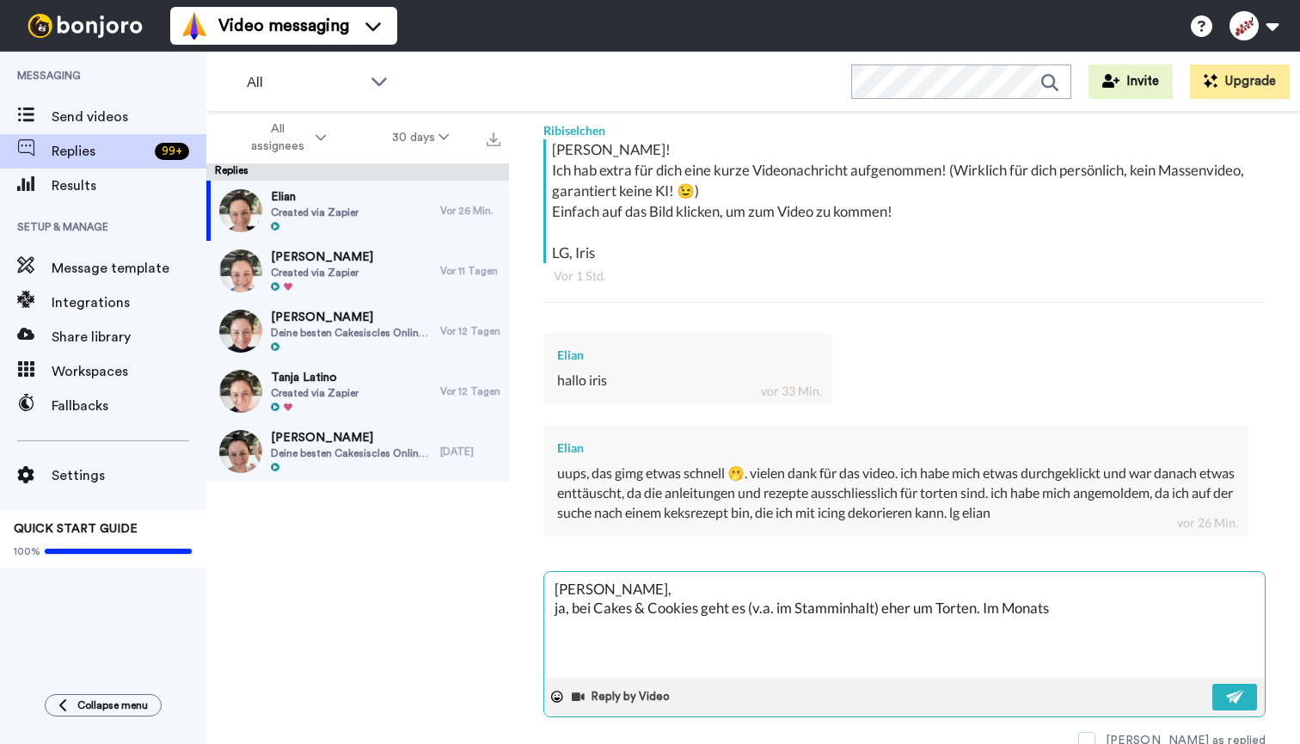
type textarea "x"
type textarea "[PERSON_NAME], ja, bei Cakes & Cookies geht es (v.a. im Stamminhalt) eher um To…"
type textarea "x"
type textarea "[PERSON_NAME], ja, bei Cakes & Cookies geht es (v.a. im Stamminhalt) eher um To…"
type textarea "x"
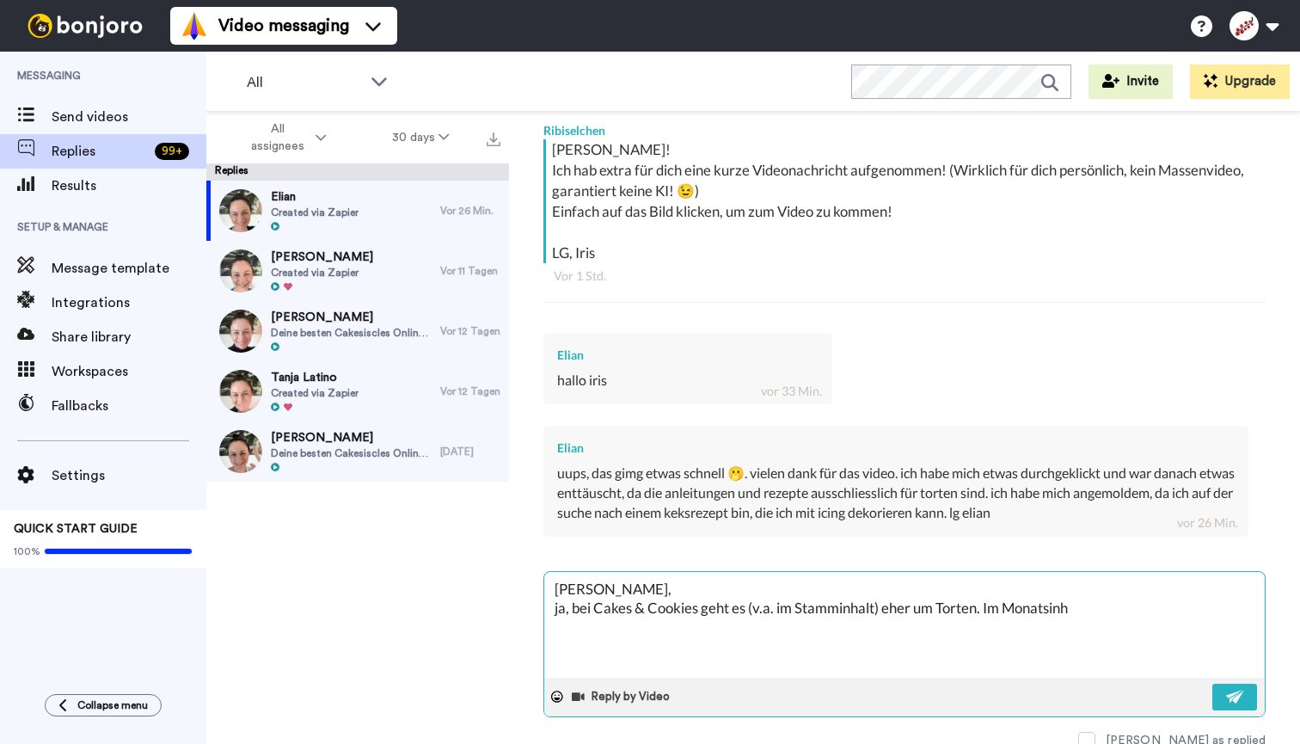
type textarea "[PERSON_NAME], ja, bei Cakes & Cookies geht es (v.a. im Stamminhalt) eher um To…"
type textarea "x"
type textarea "[PERSON_NAME], ja, bei Cakes & Cookies geht es (v.a. im Stamminhalt) eher um To…"
type textarea "x"
type textarea "[PERSON_NAME], ja, bei Cakes & Cookies geht es (v.a. im Stamminhalt) eher um To…"
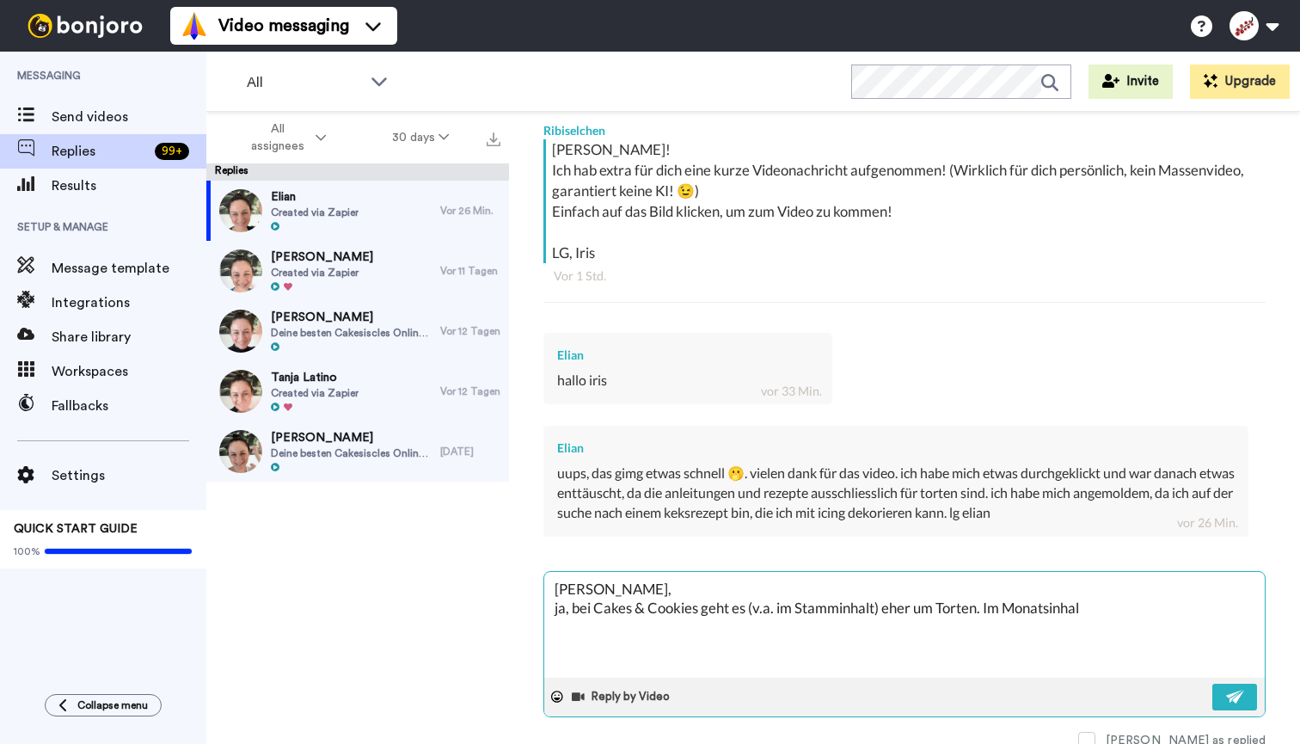
type textarea "x"
type textarea "[PERSON_NAME], ja, bei Cakes & Cookies geht es (v.a. im Stamminhalt) eher um To…"
type textarea "x"
type textarea "[PERSON_NAME], ja, bei Cakes & Cookies geht es (v.a. im Stamminhalt) eher um To…"
type textarea "x"
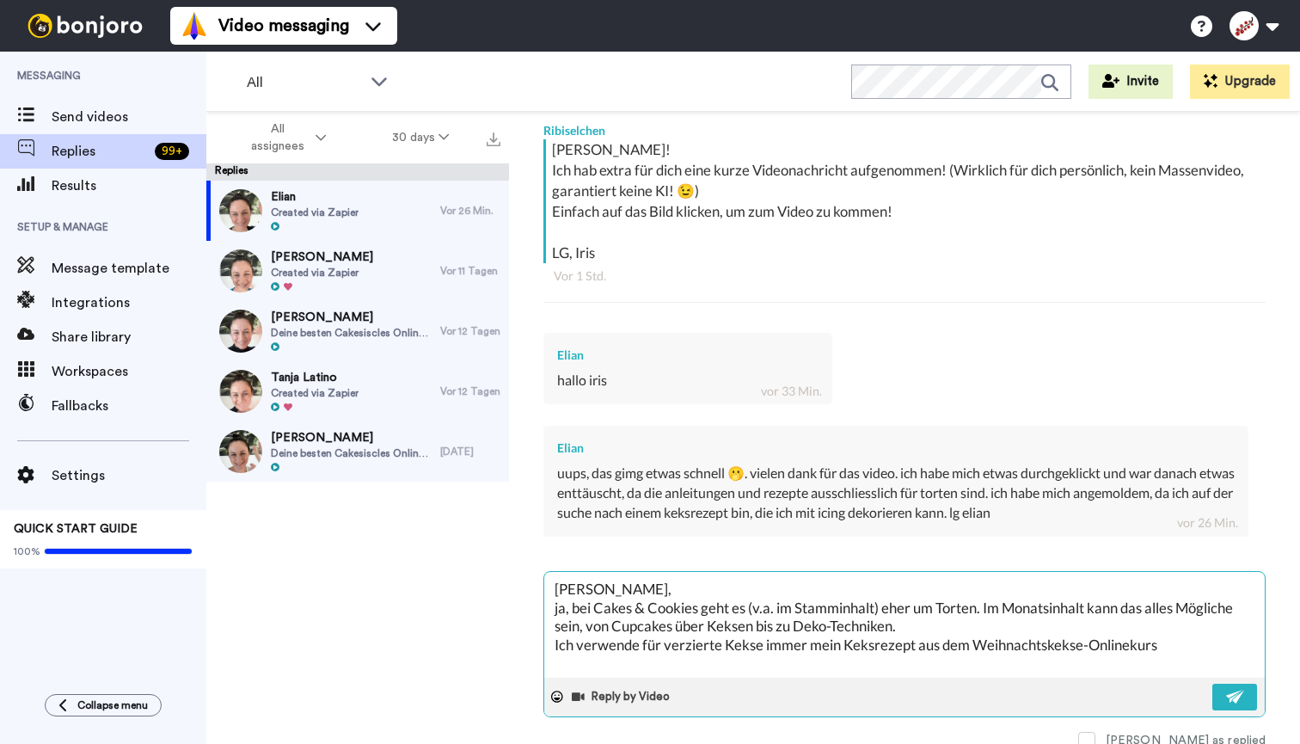
click at [853, 636] on textarea "[PERSON_NAME], ja, bei Cakes & Cookies geht es (v.a. im Stamminhalt) eher um To…" at bounding box center [904, 625] width 721 height 106
click at [1224, 639] on textarea "[PERSON_NAME], ja, bei Cakes & Cookies geht es (v.a. im Stamminhalt) eher um To…" at bounding box center [904, 625] width 721 height 106
click at [1133, 603] on textarea "[PERSON_NAME], ja, bei Cakes & Cookies geht es (v.a. im Stamminhalt) eher um To…" at bounding box center [904, 625] width 721 height 106
click at [820, 656] on textarea "[PERSON_NAME], ja, bei Cakes & Cookies geht es (v.a. im Stamminhalt) eher um To…" at bounding box center [904, 625] width 721 height 106
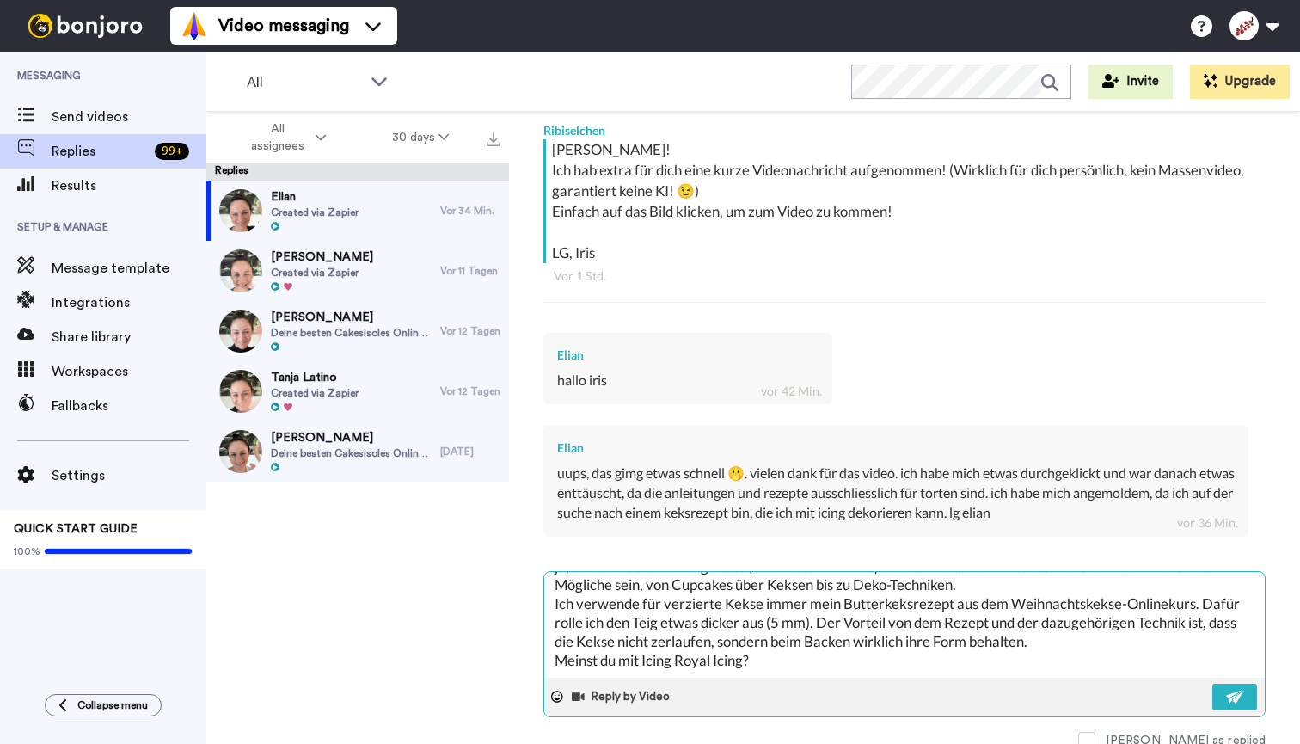
scroll to position [54, 0]
click at [791, 637] on textarea "[PERSON_NAME], ja, bei Cakes & Cookies geht es (v.a. im Stamminhalt) eher um To…" at bounding box center [904, 625] width 721 height 106
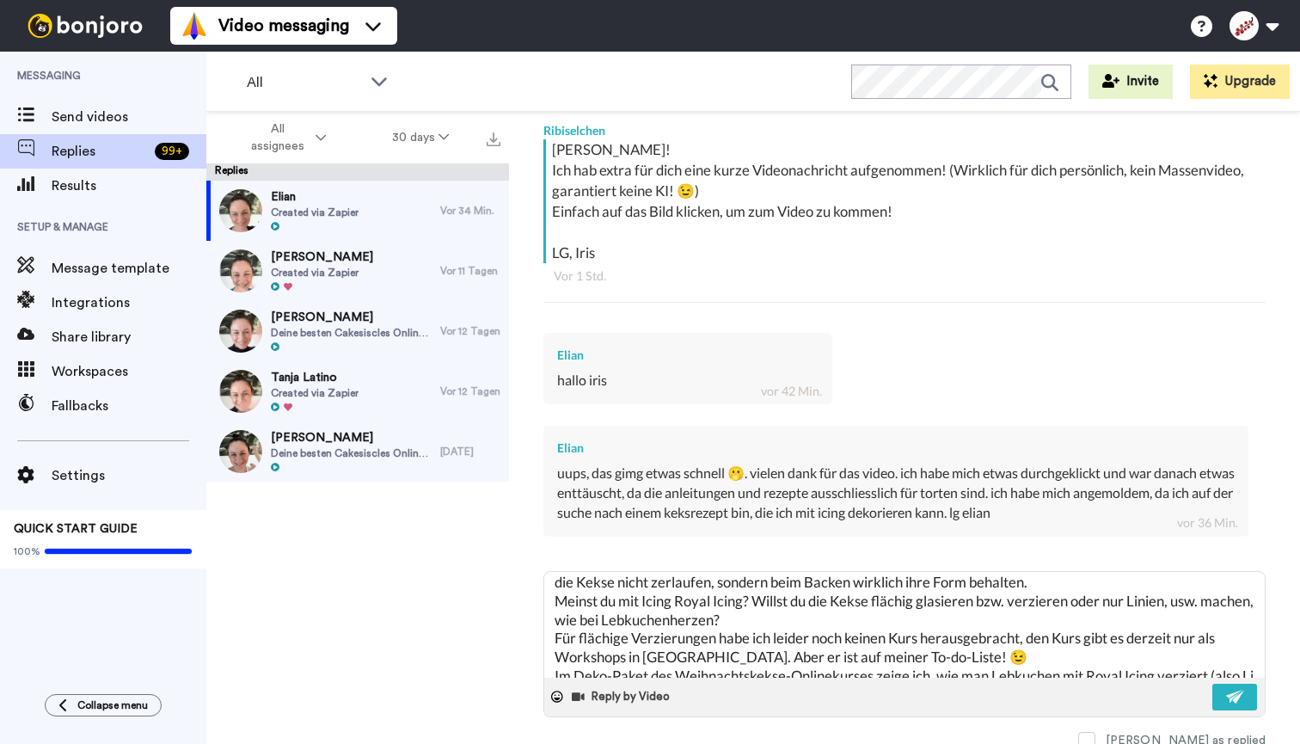
scroll to position [144, 0]
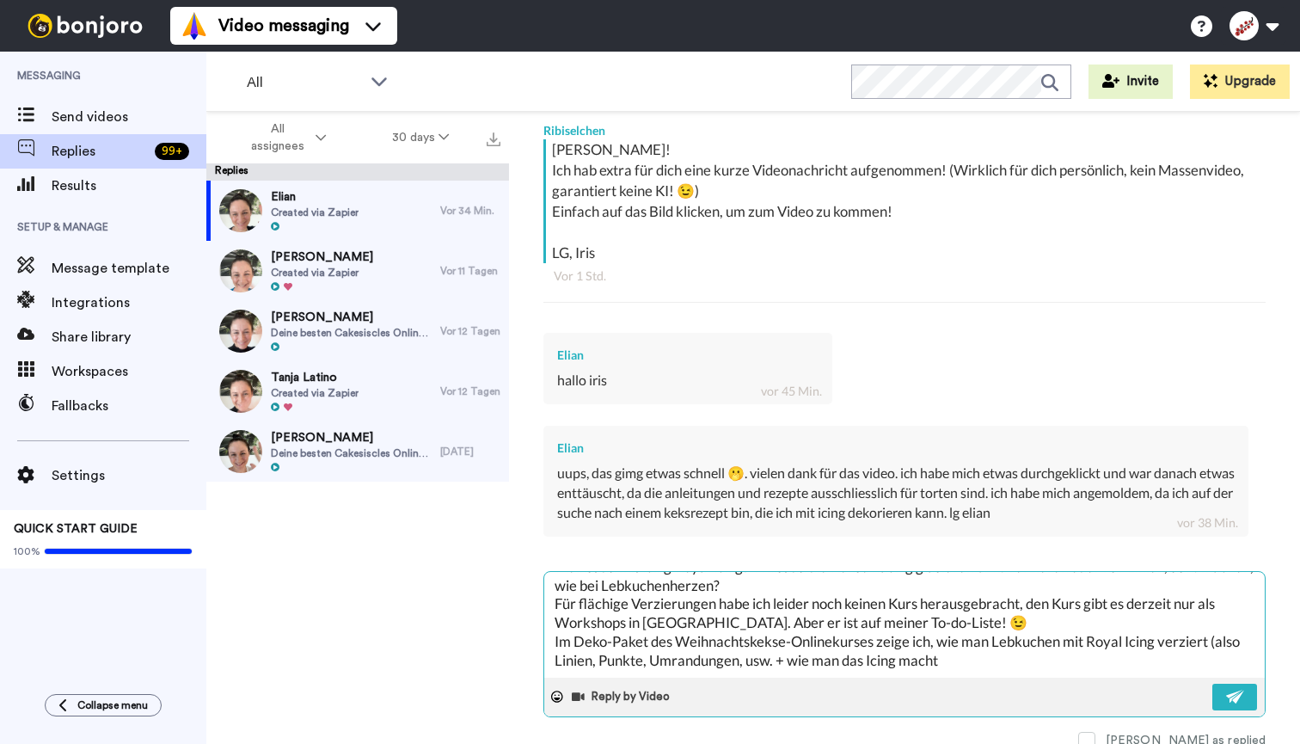
click at [788, 639] on textarea "[PERSON_NAME], ja, bei Cakes & Cookies geht es (v.a. im Stamminhalt) eher um To…" at bounding box center [904, 625] width 721 height 106
click at [1016, 641] on textarea "[PERSON_NAME], ja, bei Cakes & Cookies geht es (v.a. im Stamminhalt) eher um To…" at bounding box center [904, 625] width 721 height 106
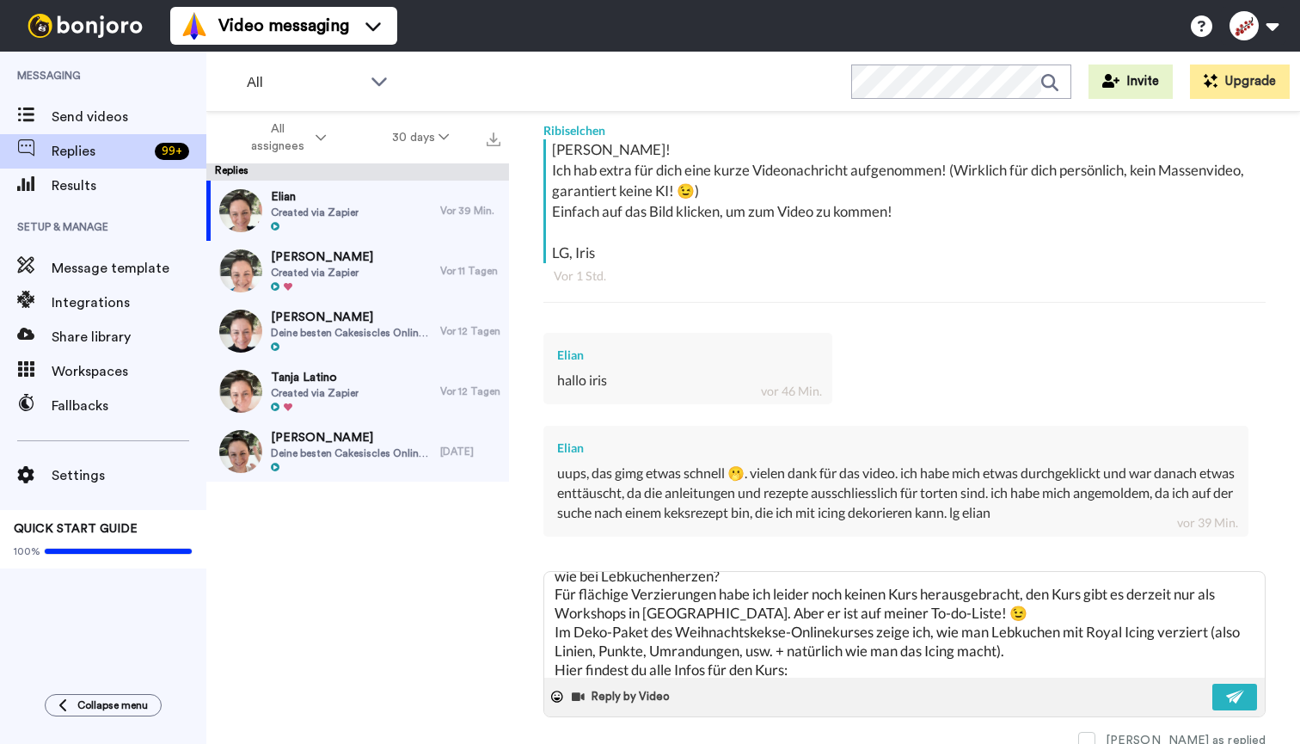
paste textarea "[URL][DOMAIN_NAME]"
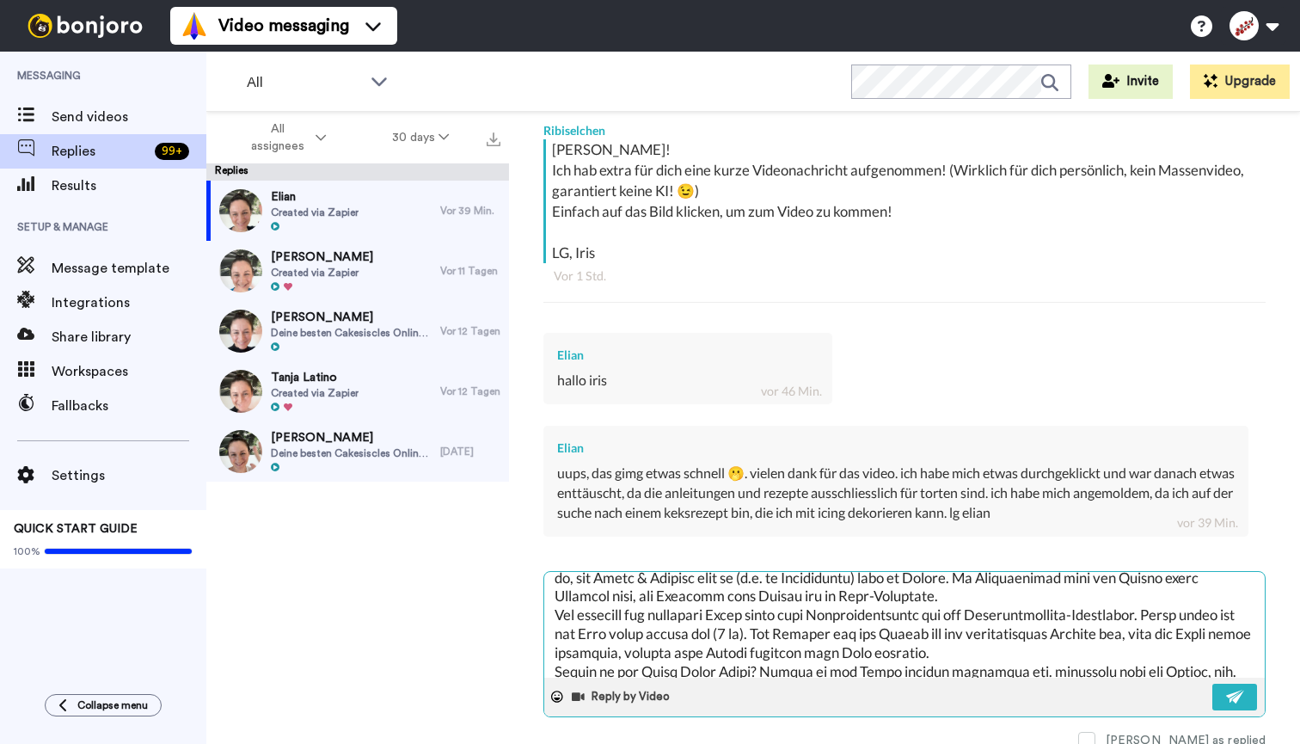
scroll to position [18, 0]
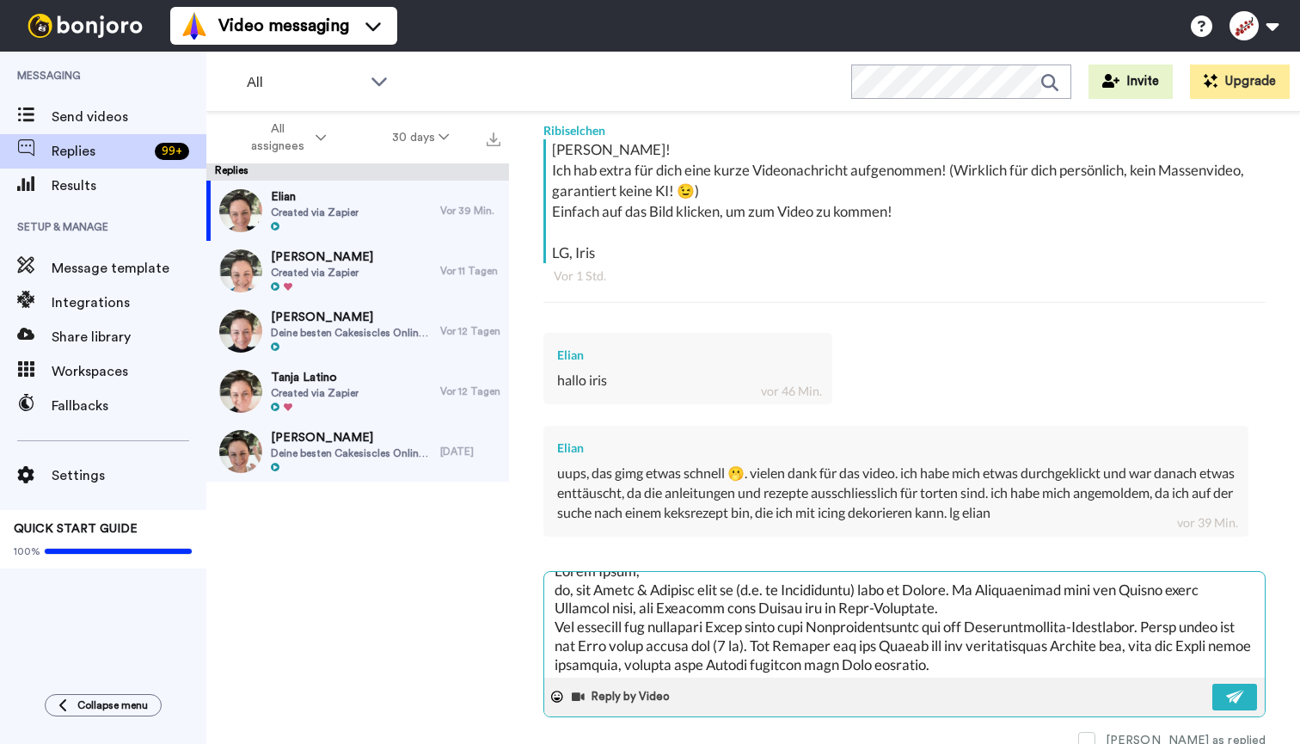
click at [986, 600] on textarea at bounding box center [904, 625] width 721 height 106
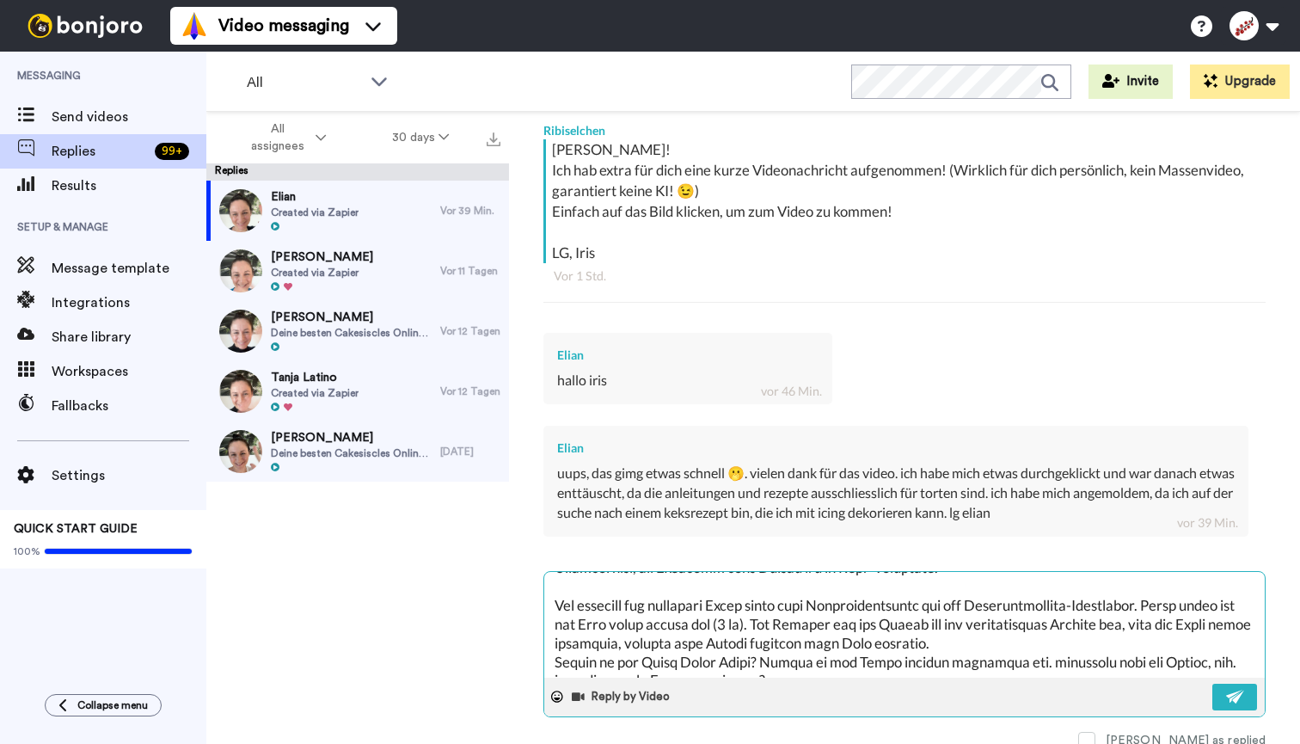
scroll to position [81, 0]
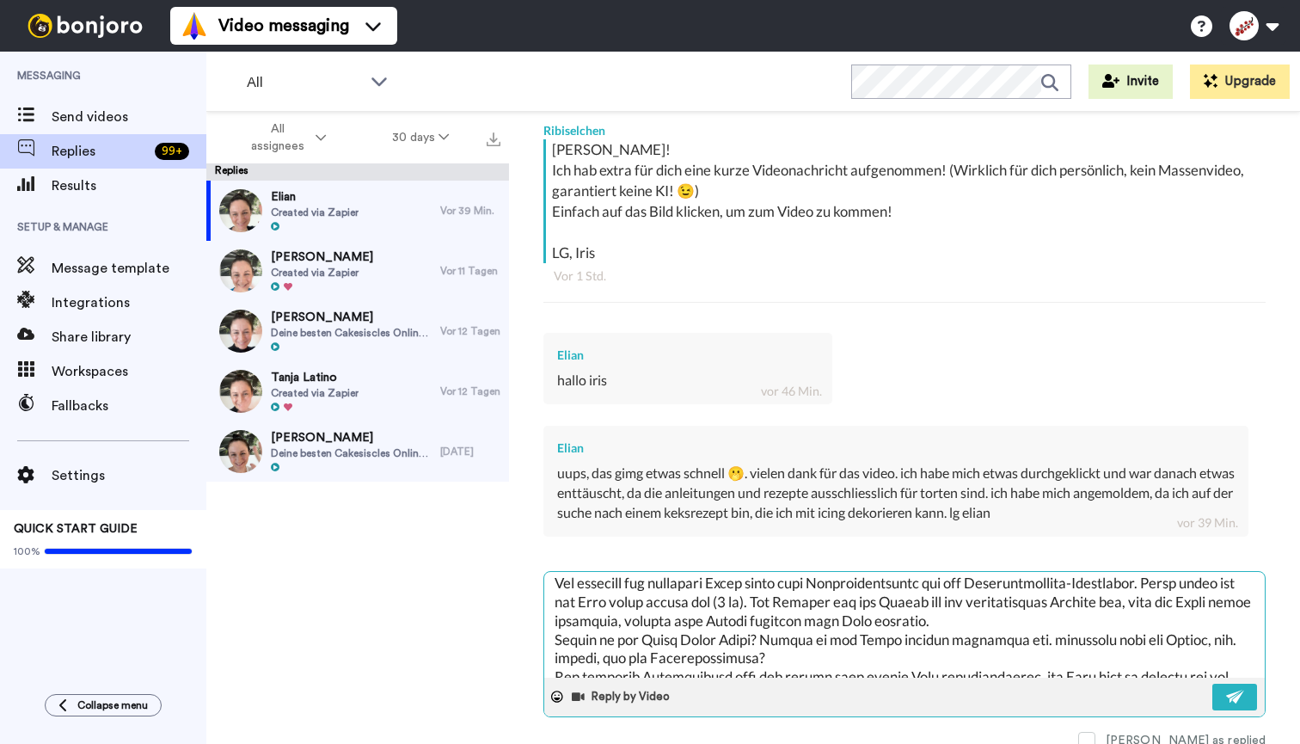
click at [1047, 607] on textarea at bounding box center [904, 625] width 721 height 106
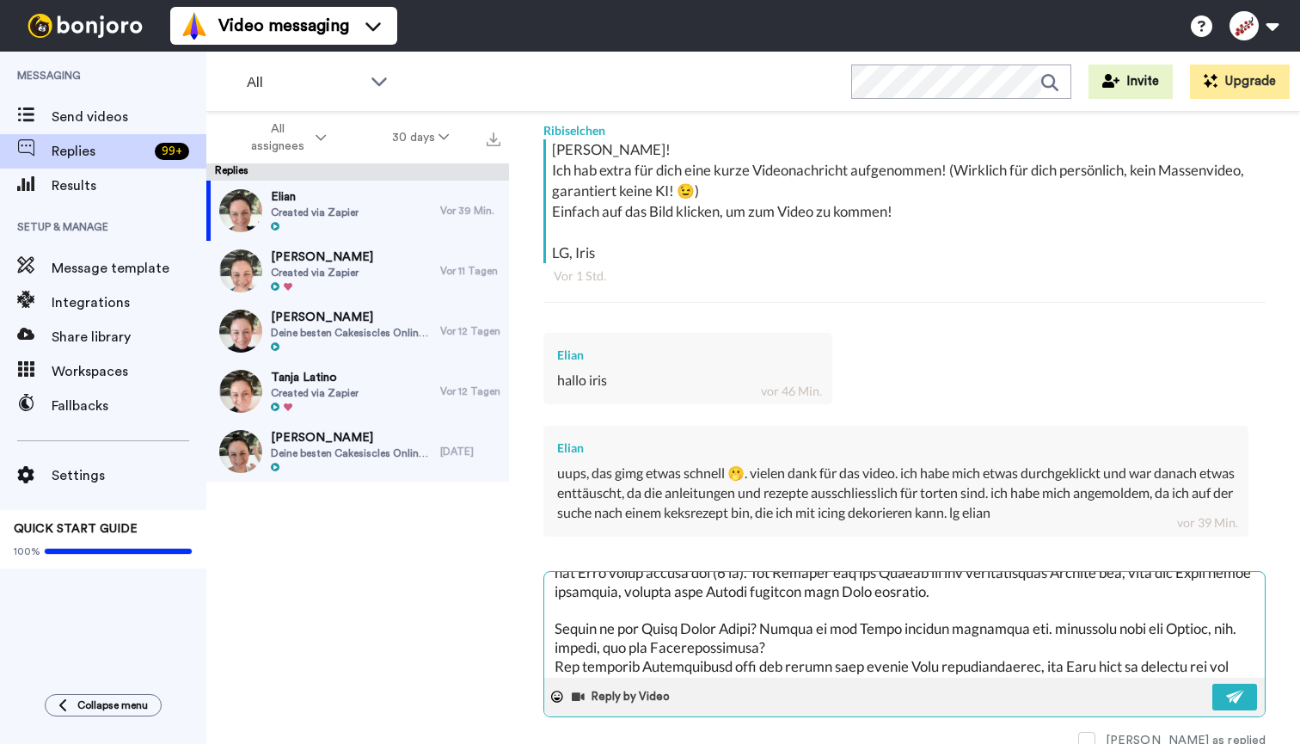
scroll to position [128, 0]
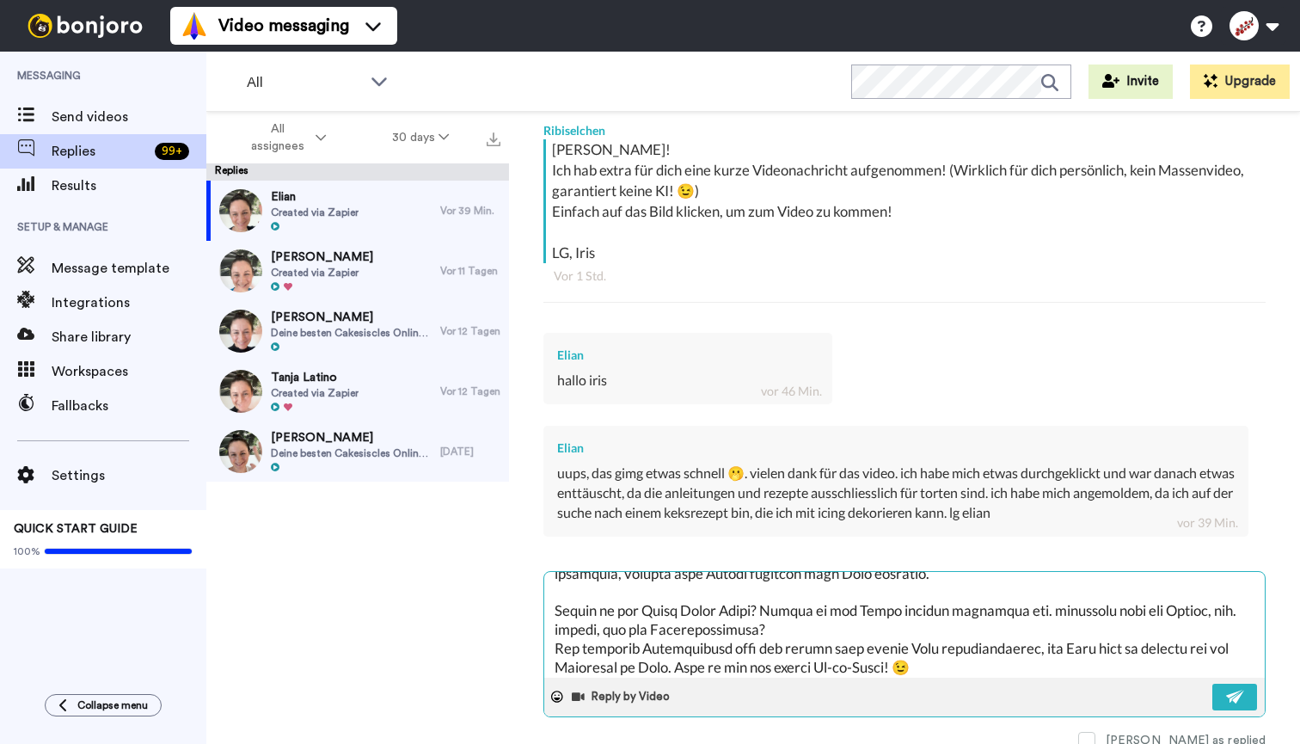
click at [807, 617] on textarea at bounding box center [904, 625] width 721 height 106
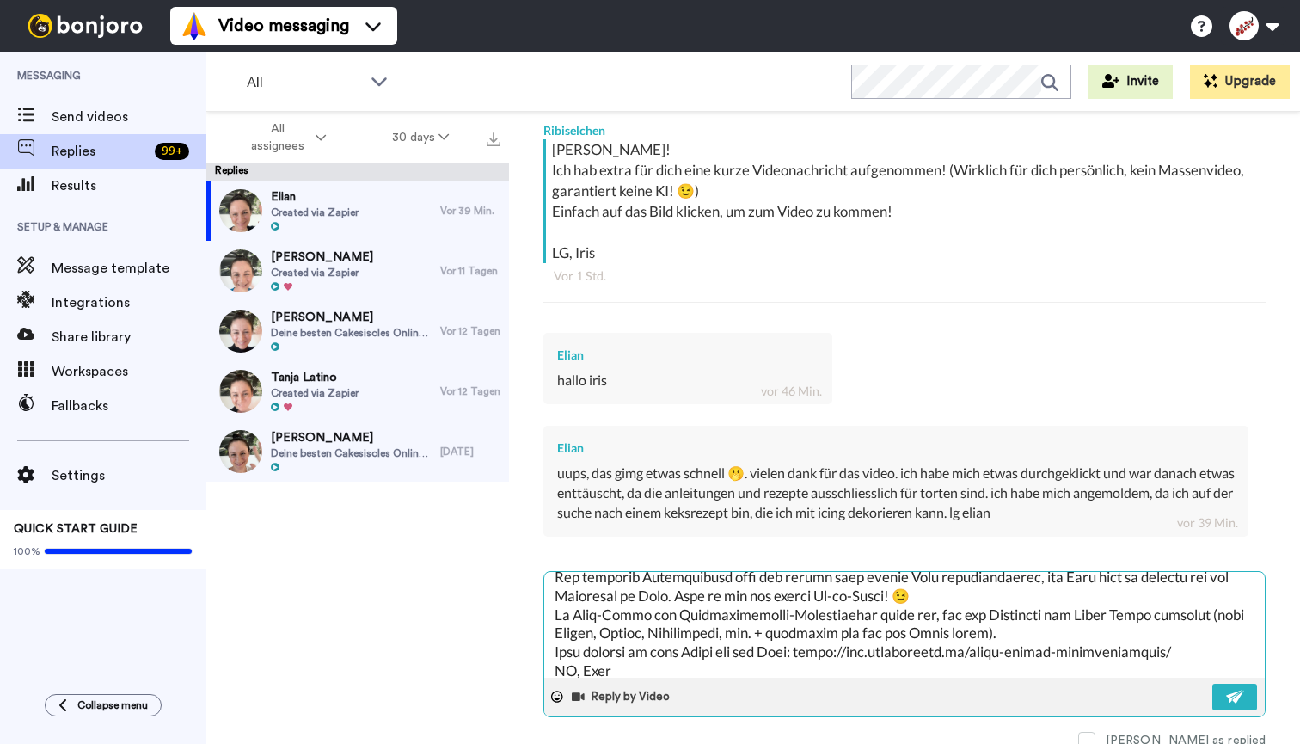
scroll to position [223, 0]
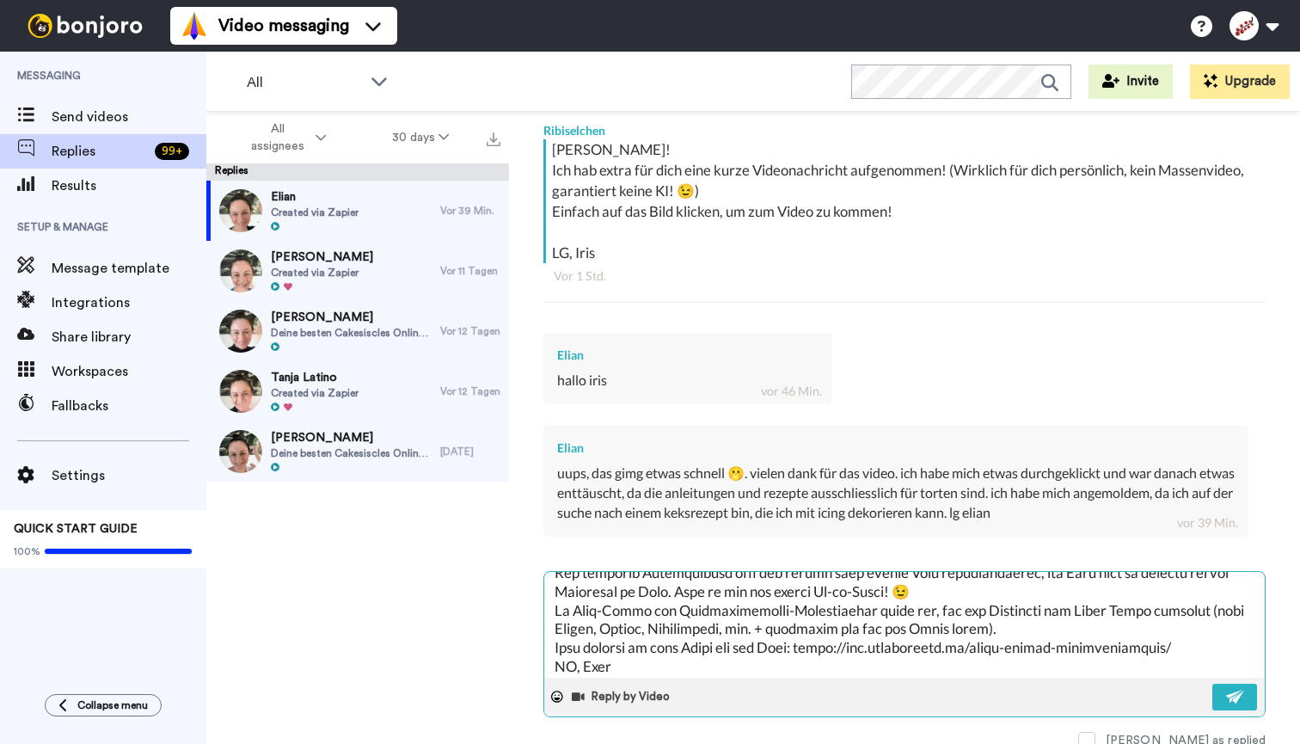
click at [933, 577] on textarea at bounding box center [904, 625] width 721 height 106
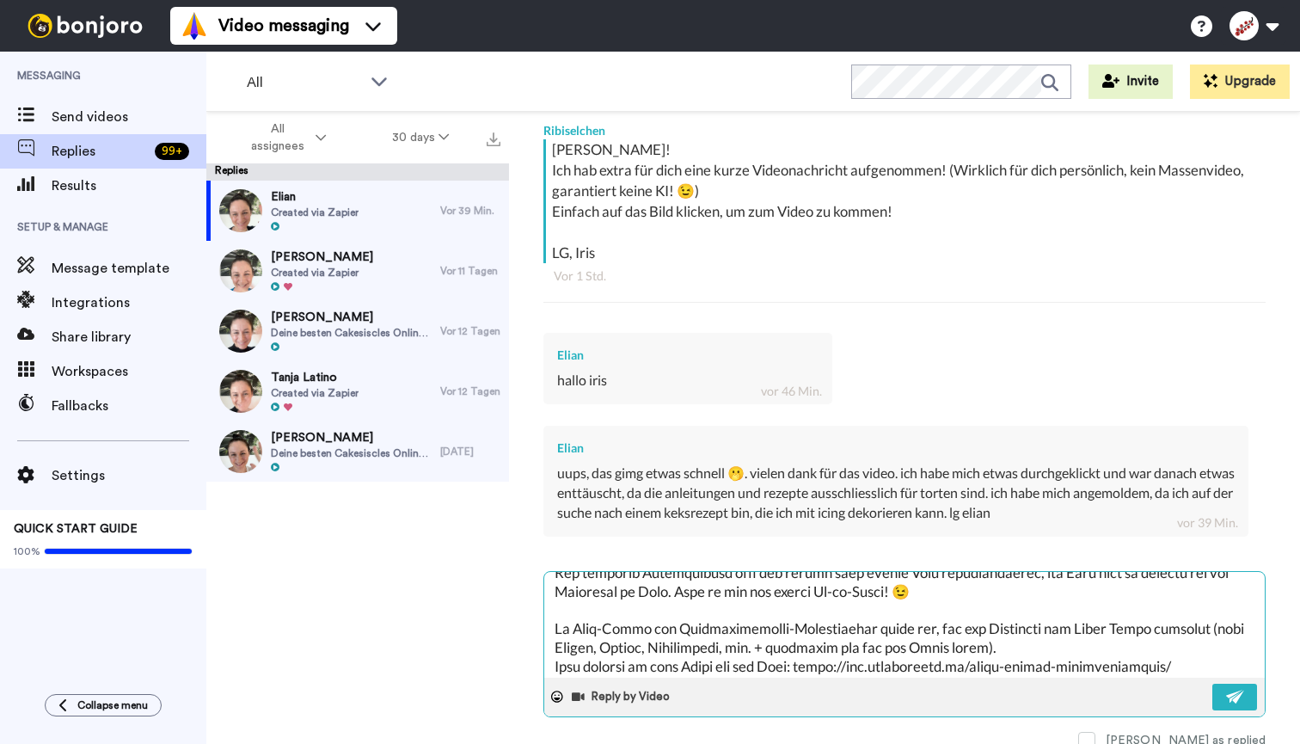
click at [1027, 629] on textarea at bounding box center [904, 625] width 721 height 106
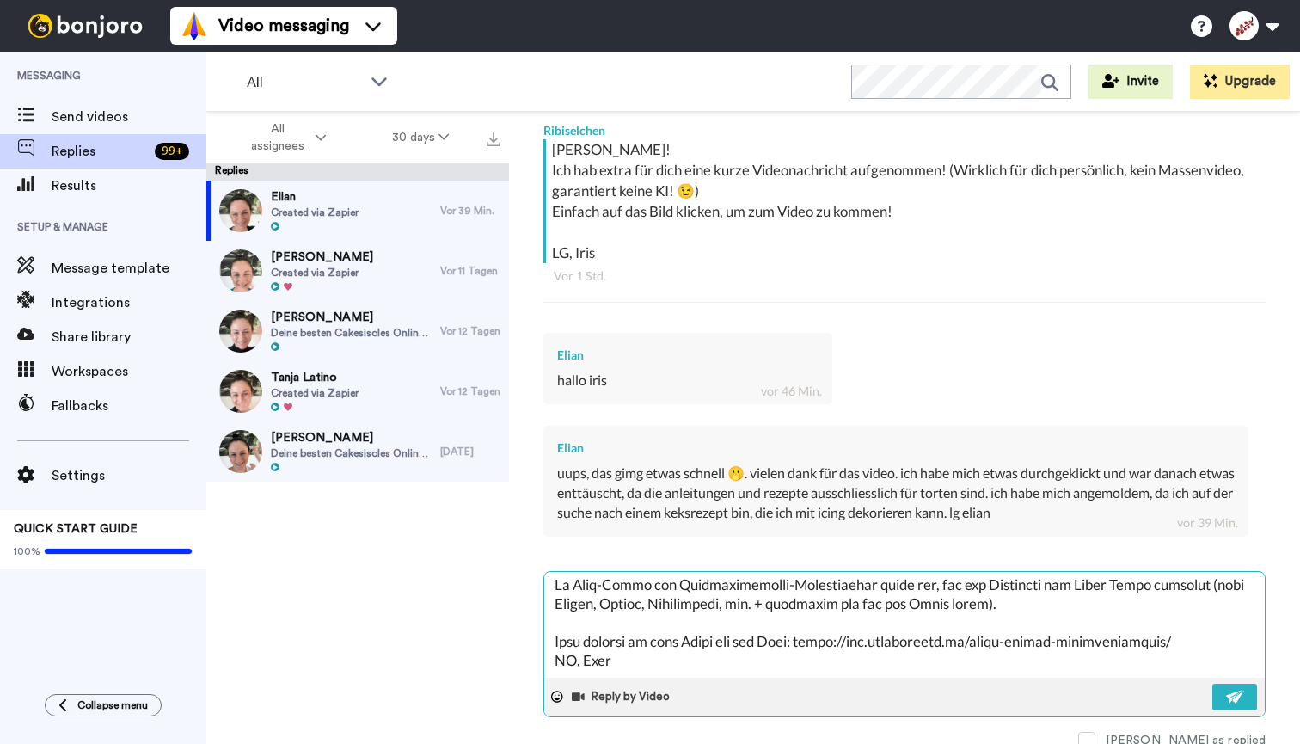
scroll to position [271, 0]
click at [1184, 619] on textarea at bounding box center [904, 625] width 721 height 106
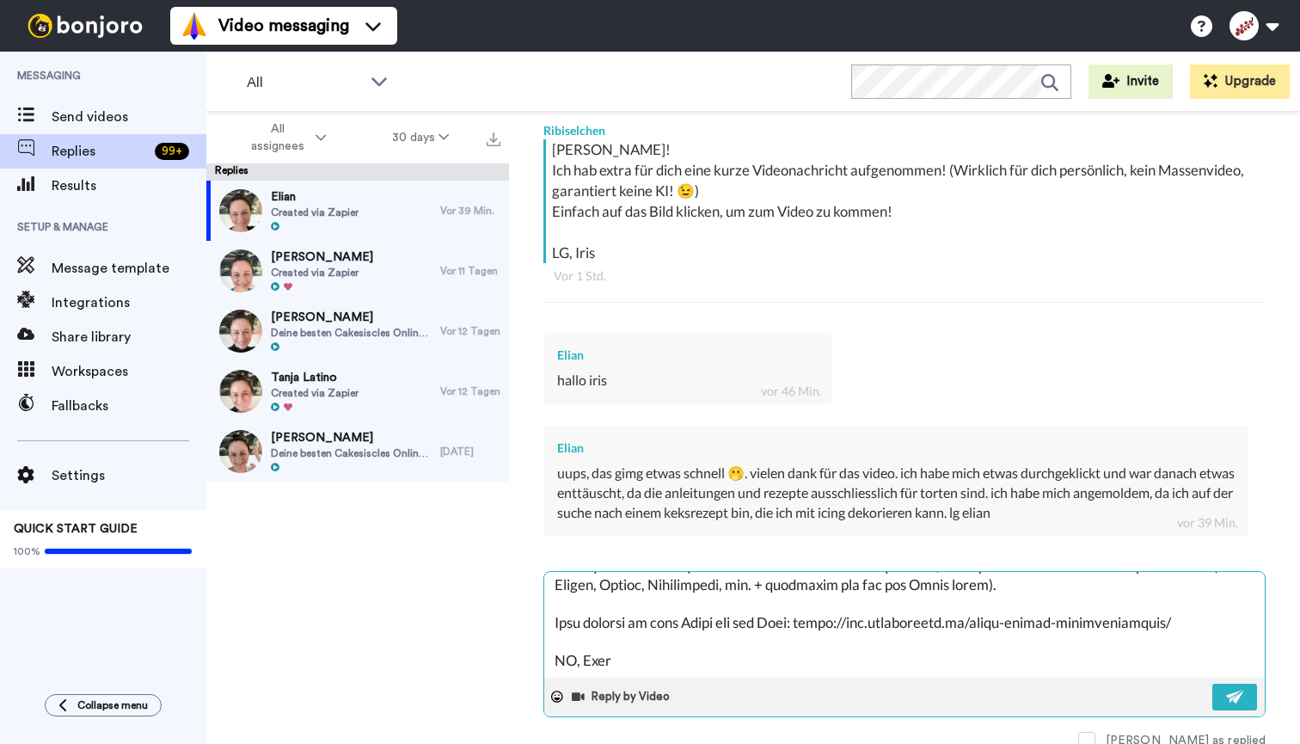
scroll to position [289, 0]
click at [719, 599] on textarea at bounding box center [904, 625] width 721 height 106
click at [738, 634] on textarea at bounding box center [904, 625] width 721 height 106
click at [1240, 690] on img at bounding box center [1235, 697] width 19 height 14
